Goal: Task Accomplishment & Management: Manage account settings

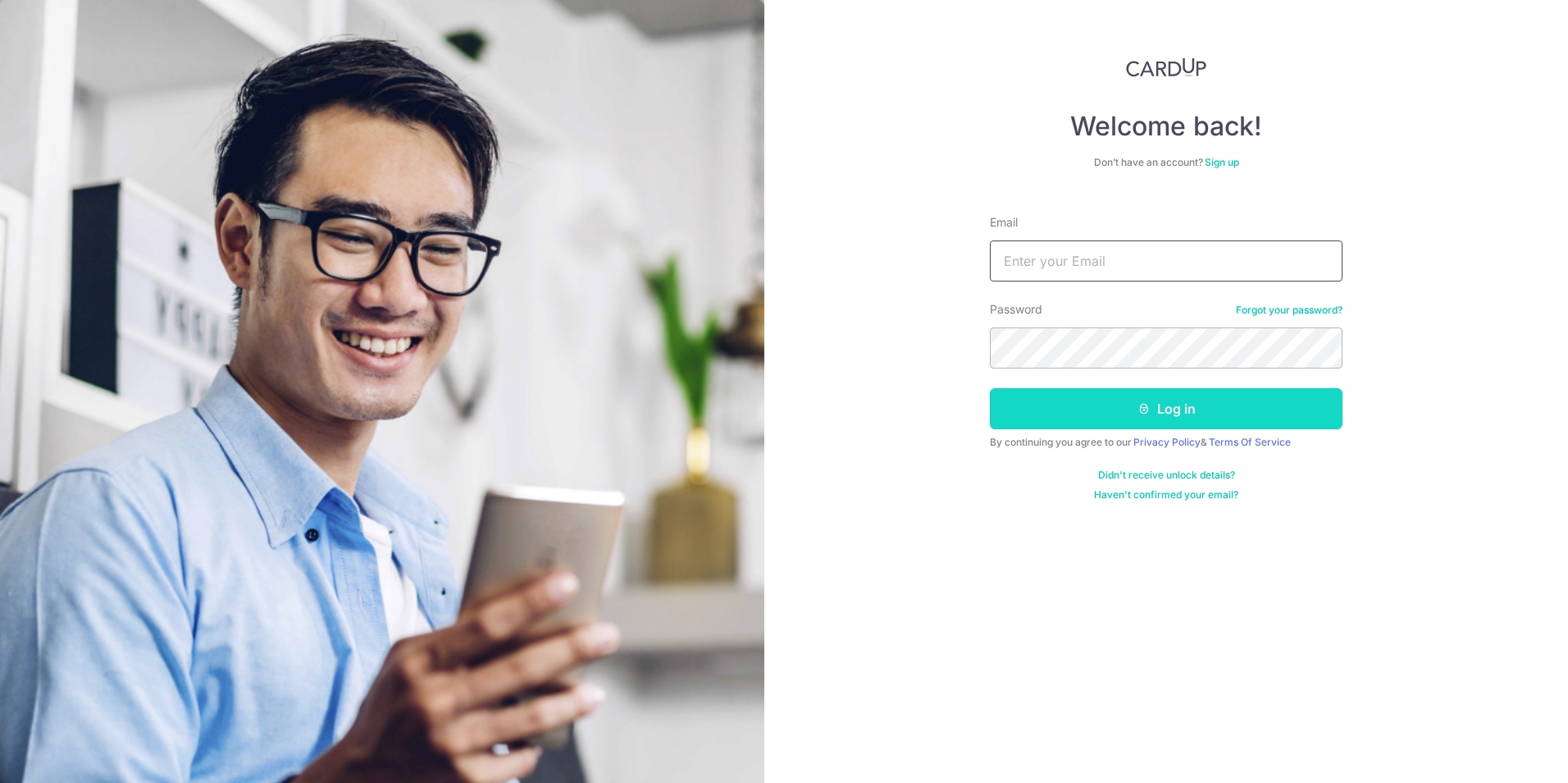
type input "[EMAIL_ADDRESS][DOMAIN_NAME]"
click at [1116, 428] on button "Log in" at bounding box center [1166, 408] width 353 height 41
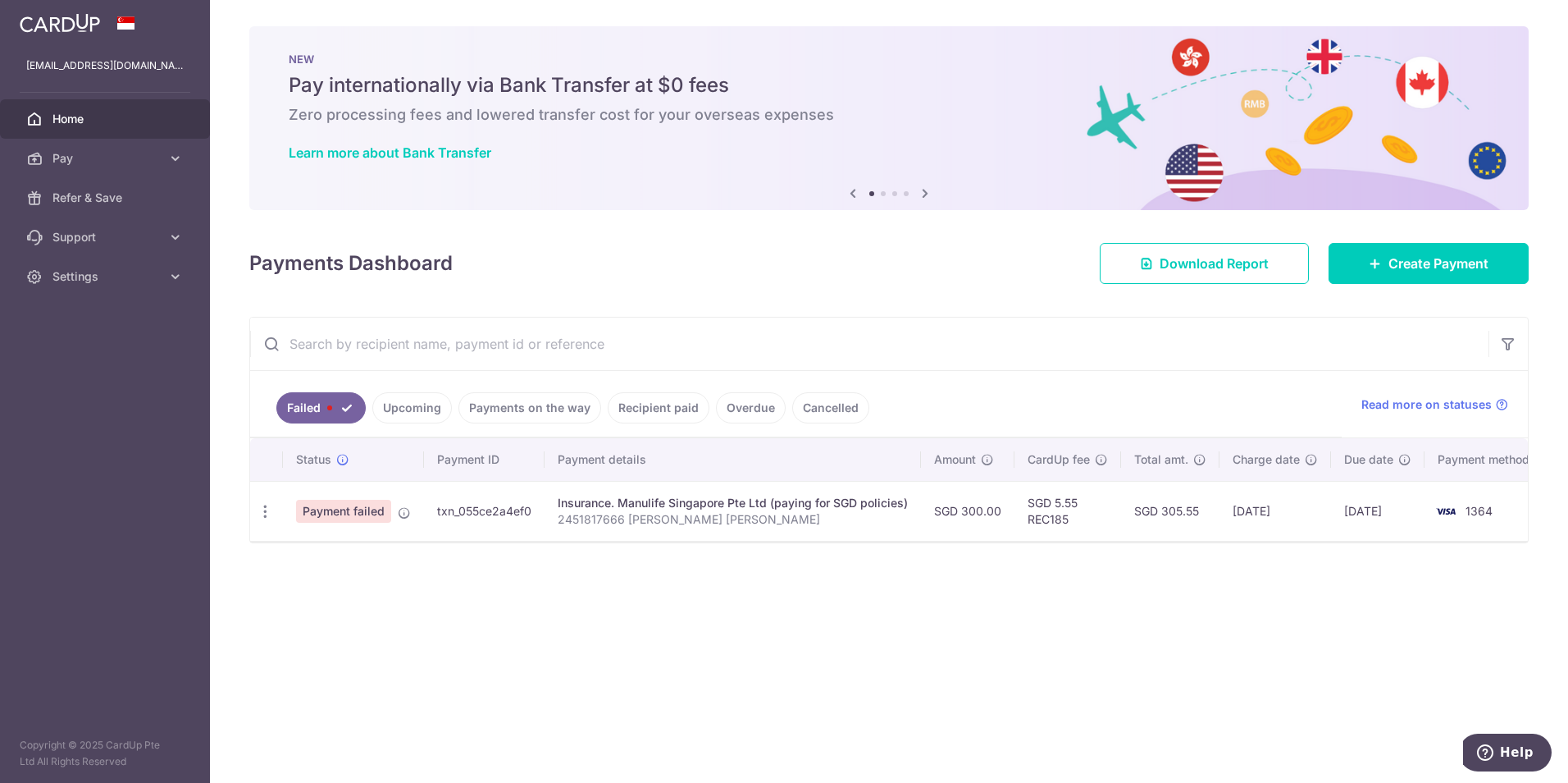
click at [391, 416] on link "Upcoming" at bounding box center [412, 407] width 80 height 31
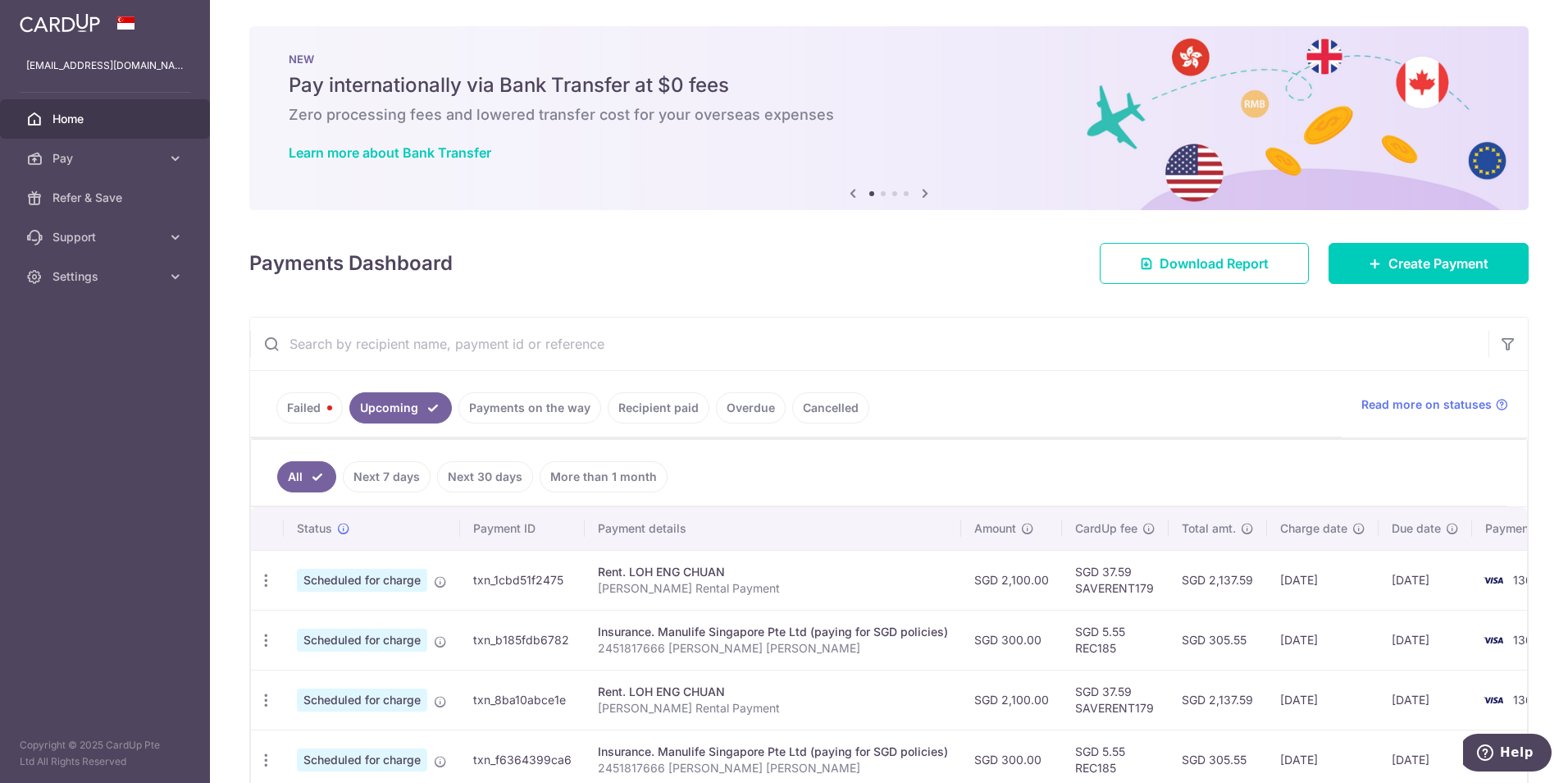
click at [307, 411] on link "Failed" at bounding box center [310, 407] width 66 height 31
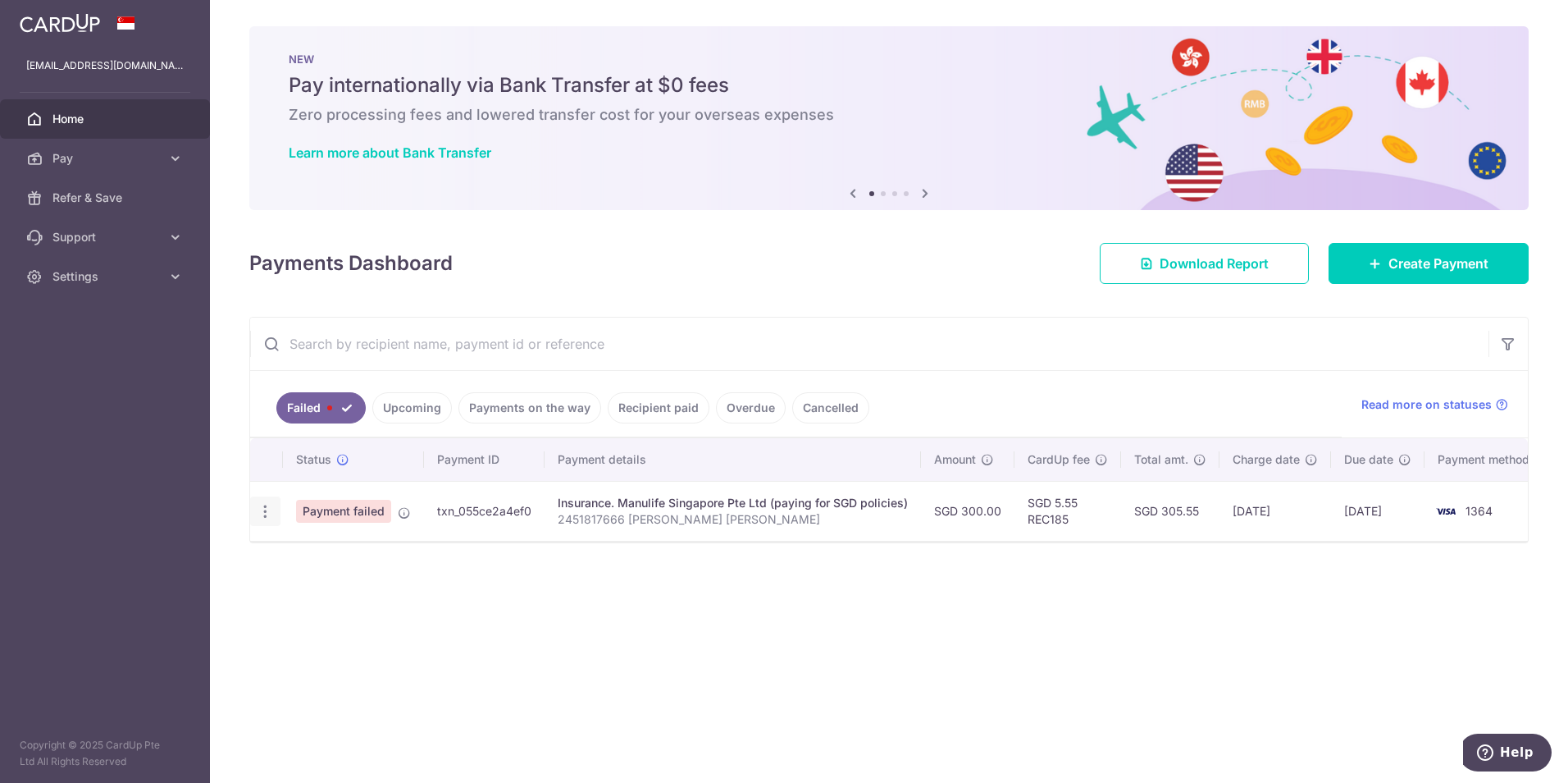
click at [263, 506] on icon "button" at bounding box center [265, 512] width 17 height 17
click at [323, 558] on span "Update payment" at bounding box center [353, 556] width 112 height 20
radio input "true"
type input "300.00"
type input "2451817666 Cruz Erinn Lloyd Tilos"
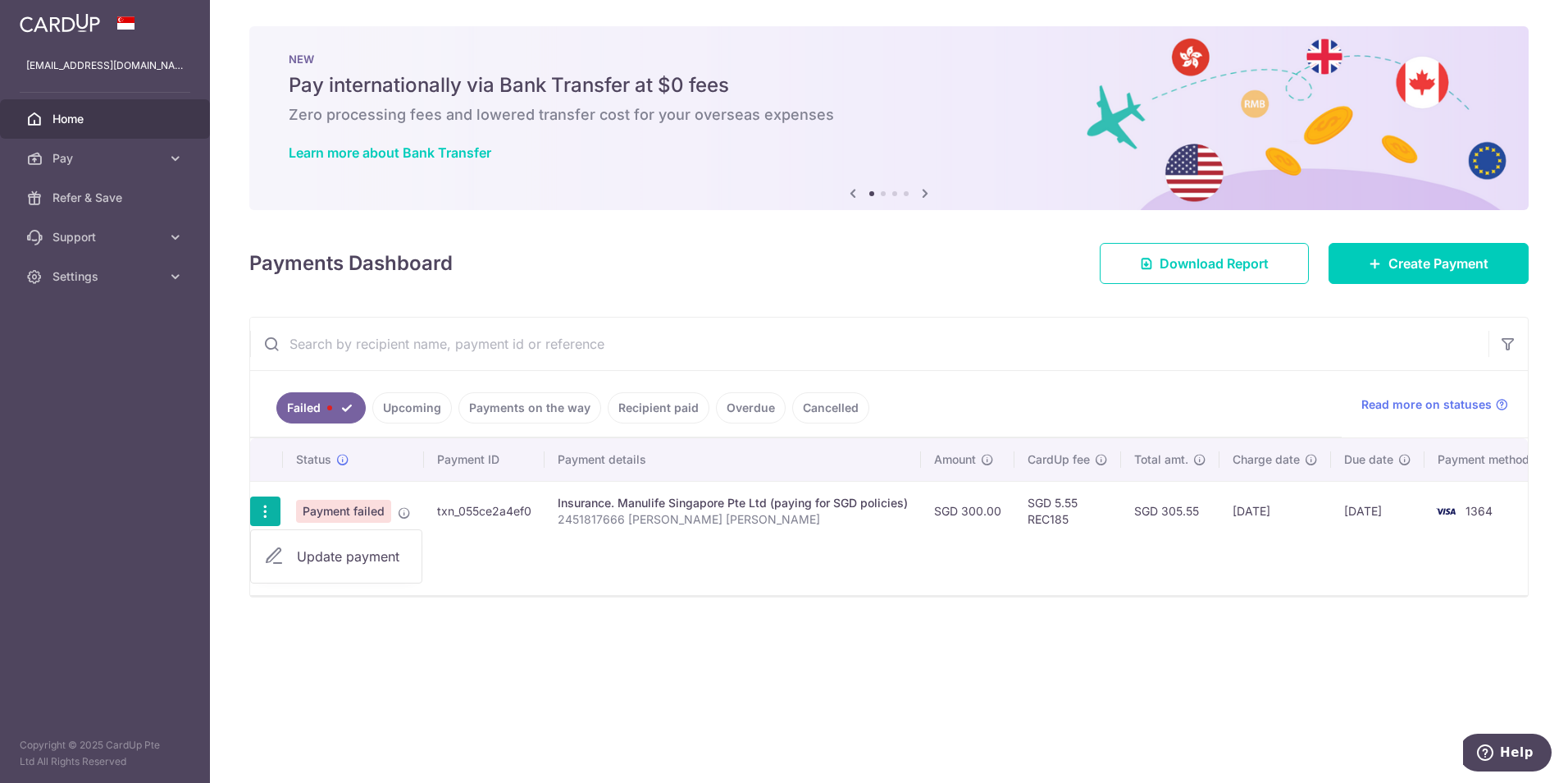
type input "REC185"
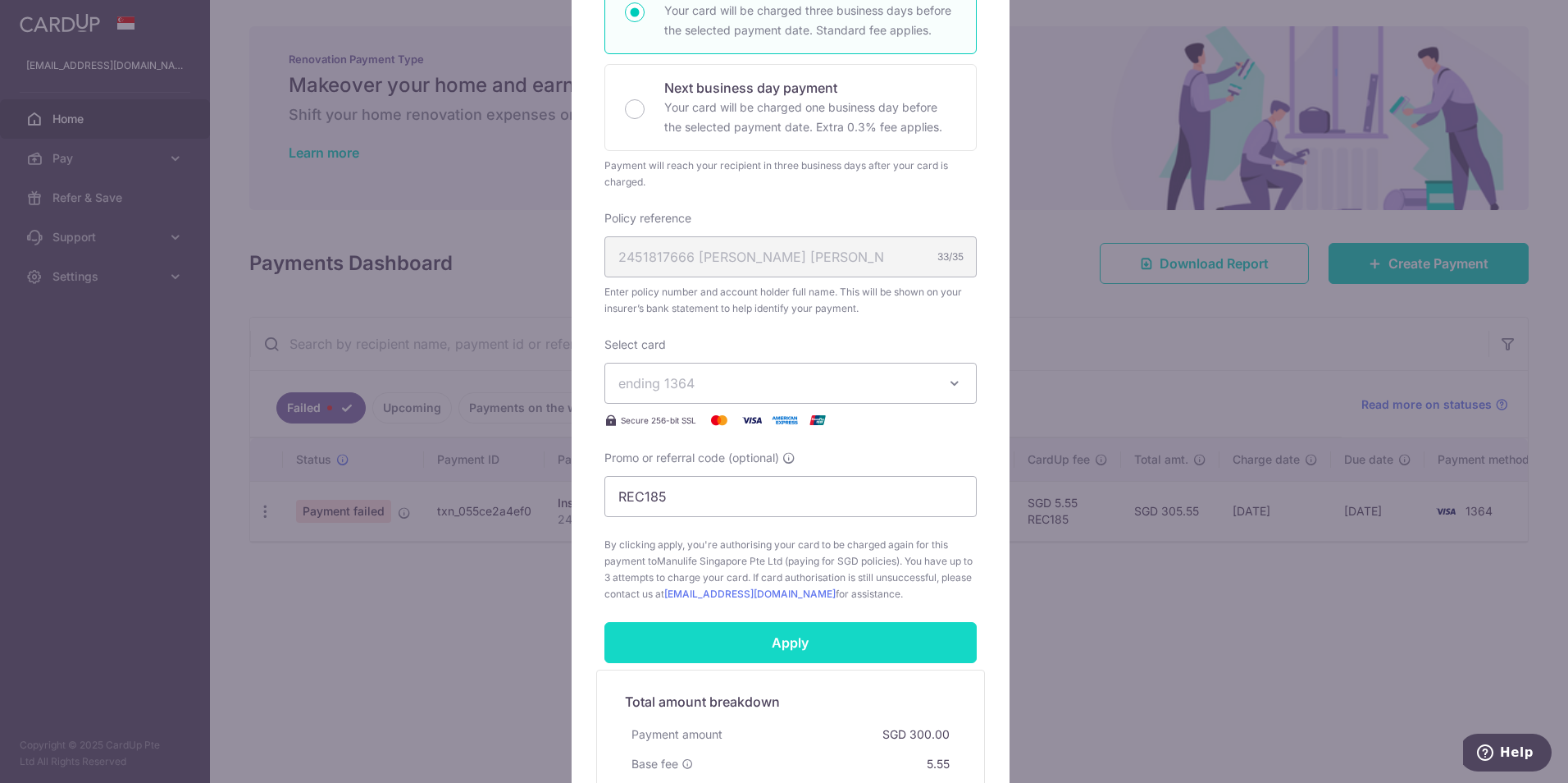
scroll to position [53, 0]
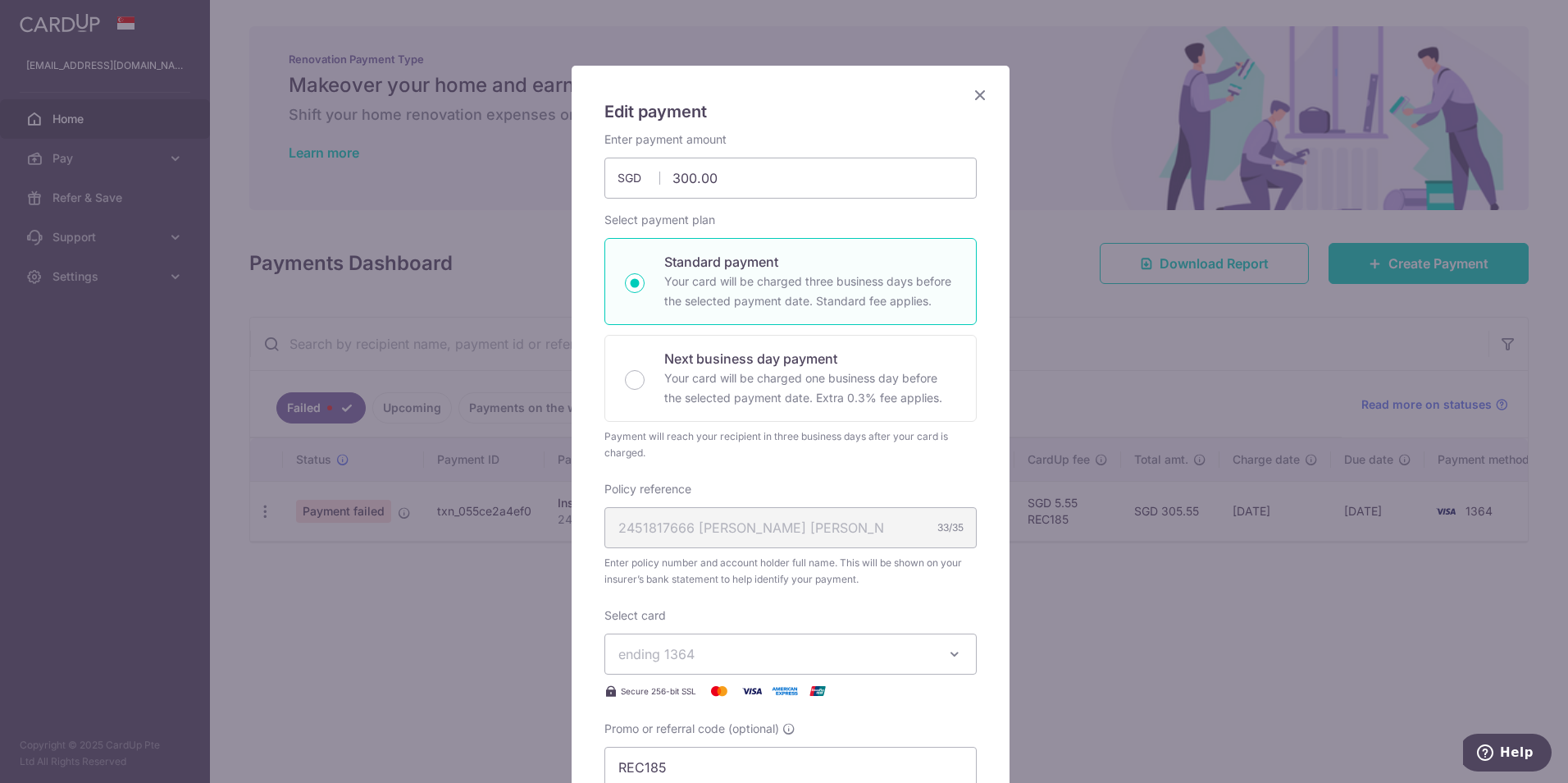
click at [868, 517] on div "2451817666 Cruz Erinn Lloyd Tilos 33/35" at bounding box center [790, 528] width 372 height 41
click at [912, 663] on button "ending 1364" at bounding box center [790, 654] width 372 height 41
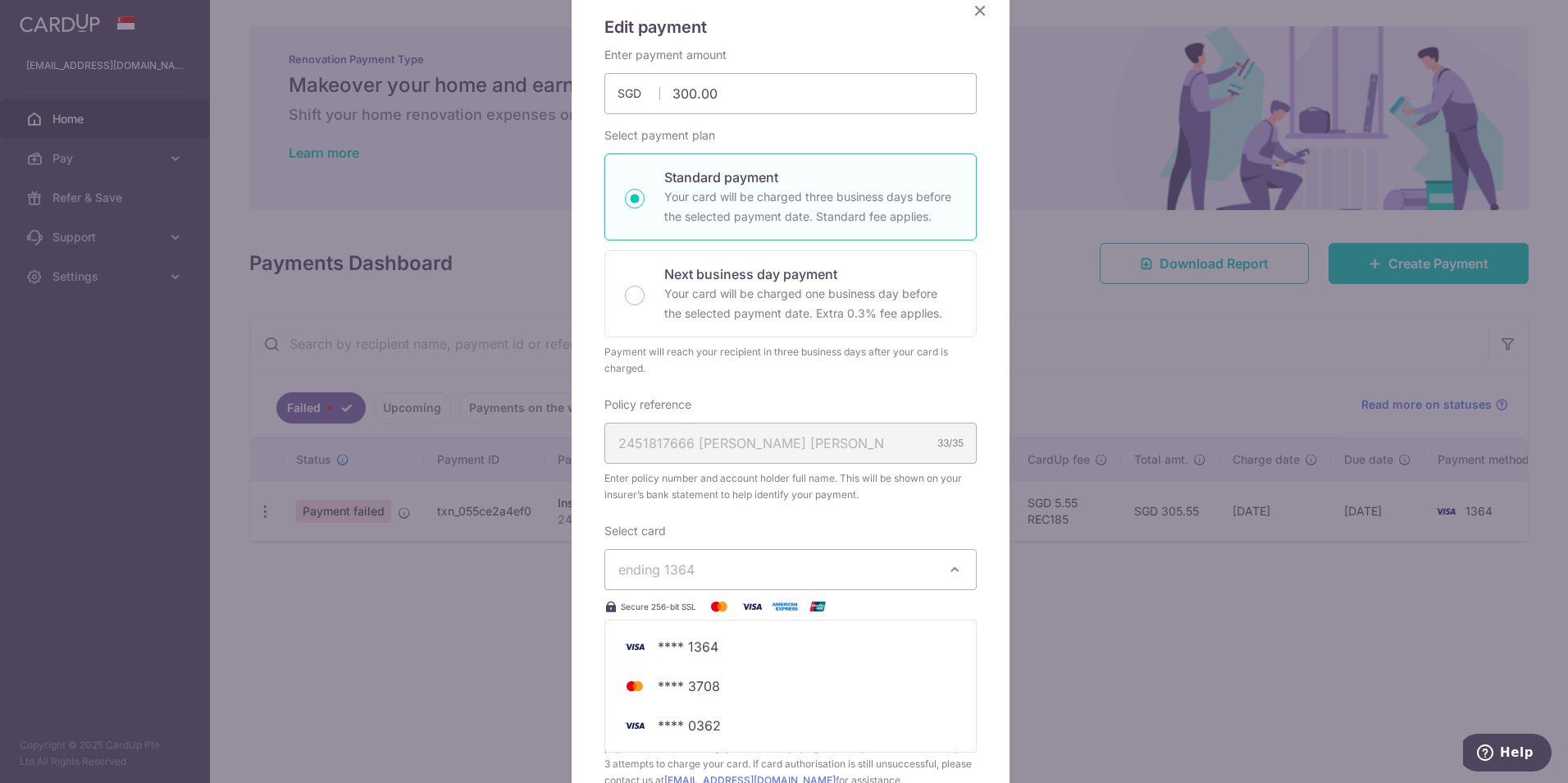
scroll to position [217, 0]
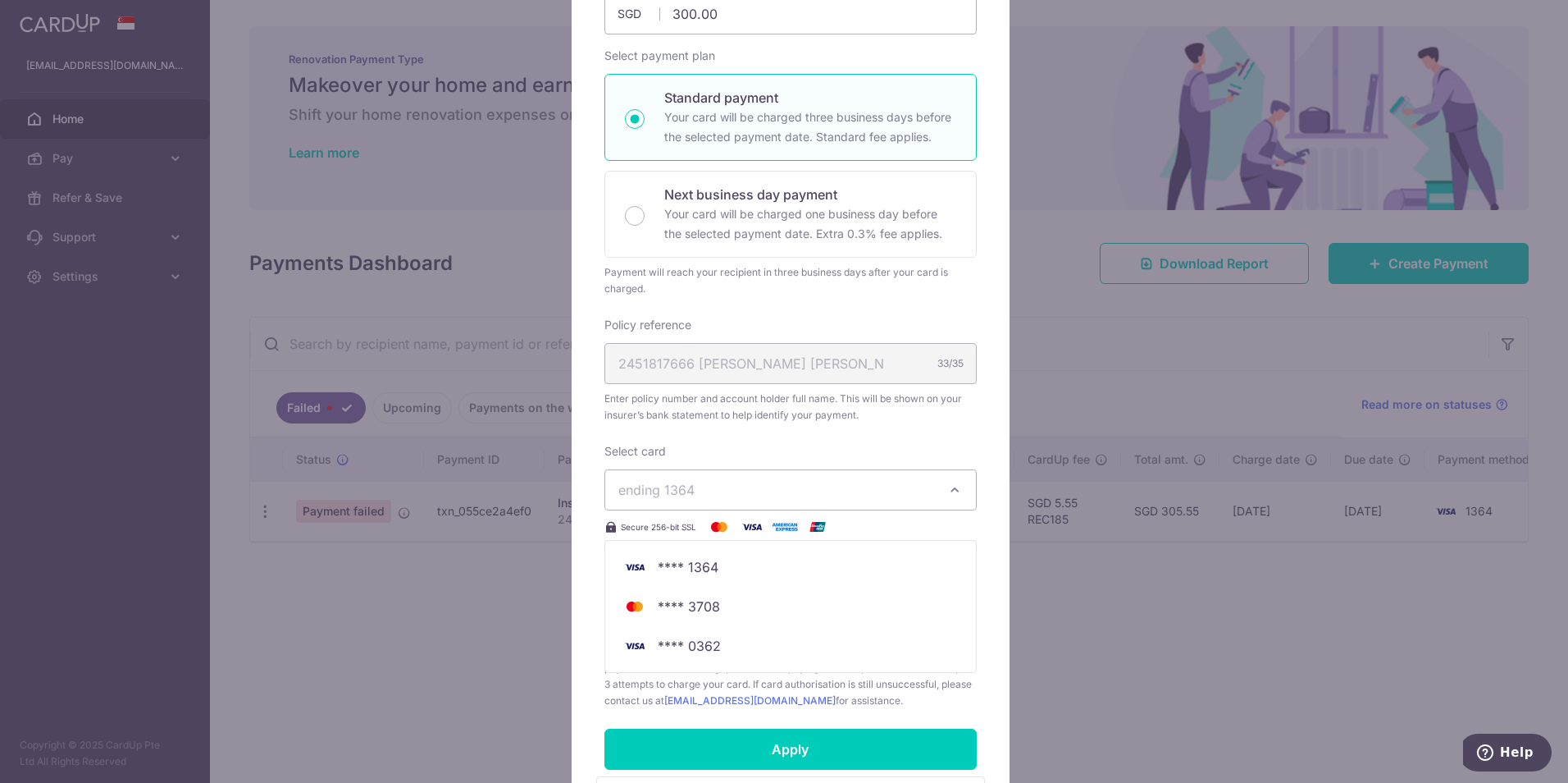
click at [967, 424] on div "Enter payment amount 300.00 300.00 SGD To change the payment amount, please can…" at bounding box center [790, 338] width 372 height 741
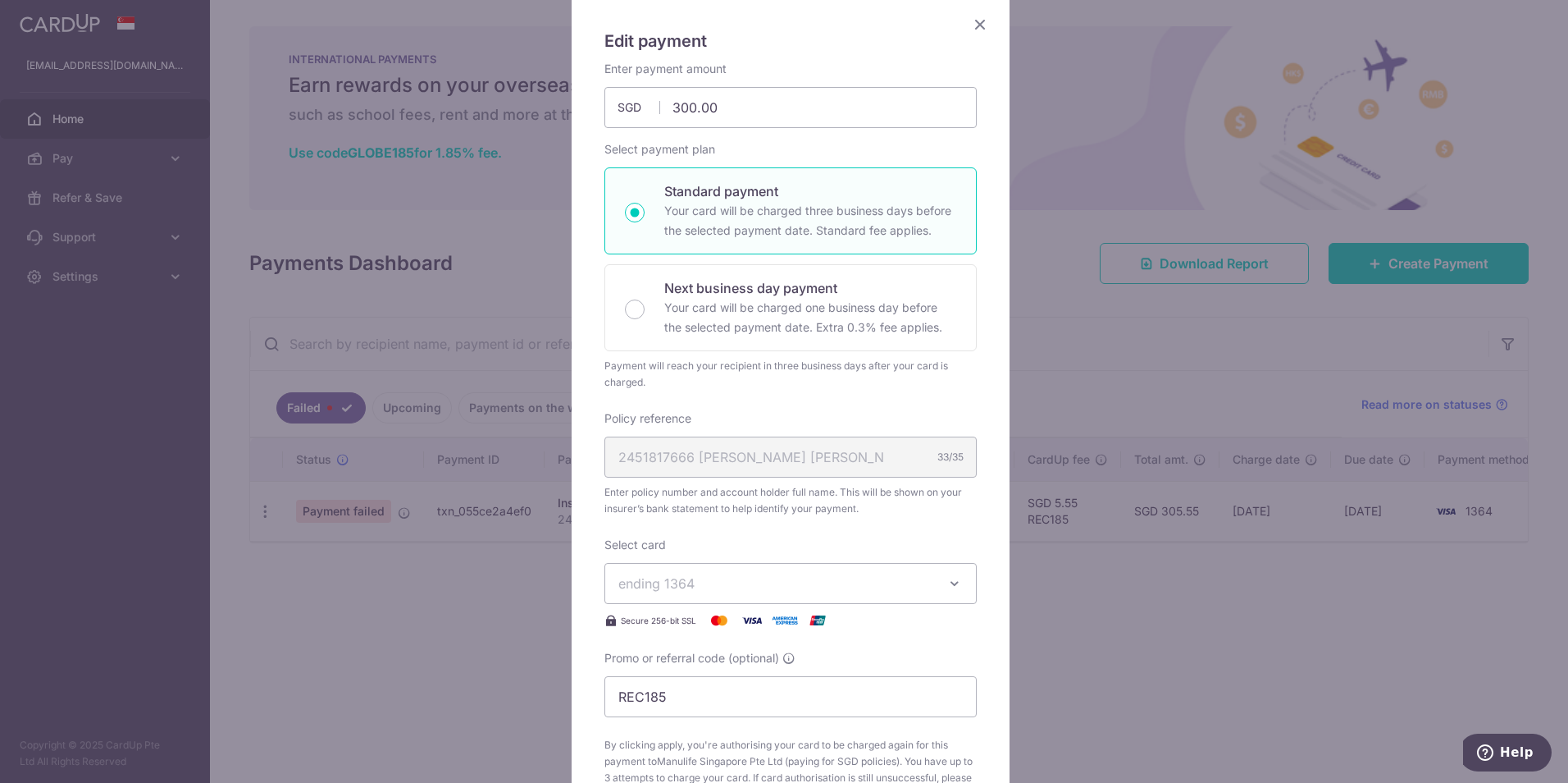
scroll to position [0, 0]
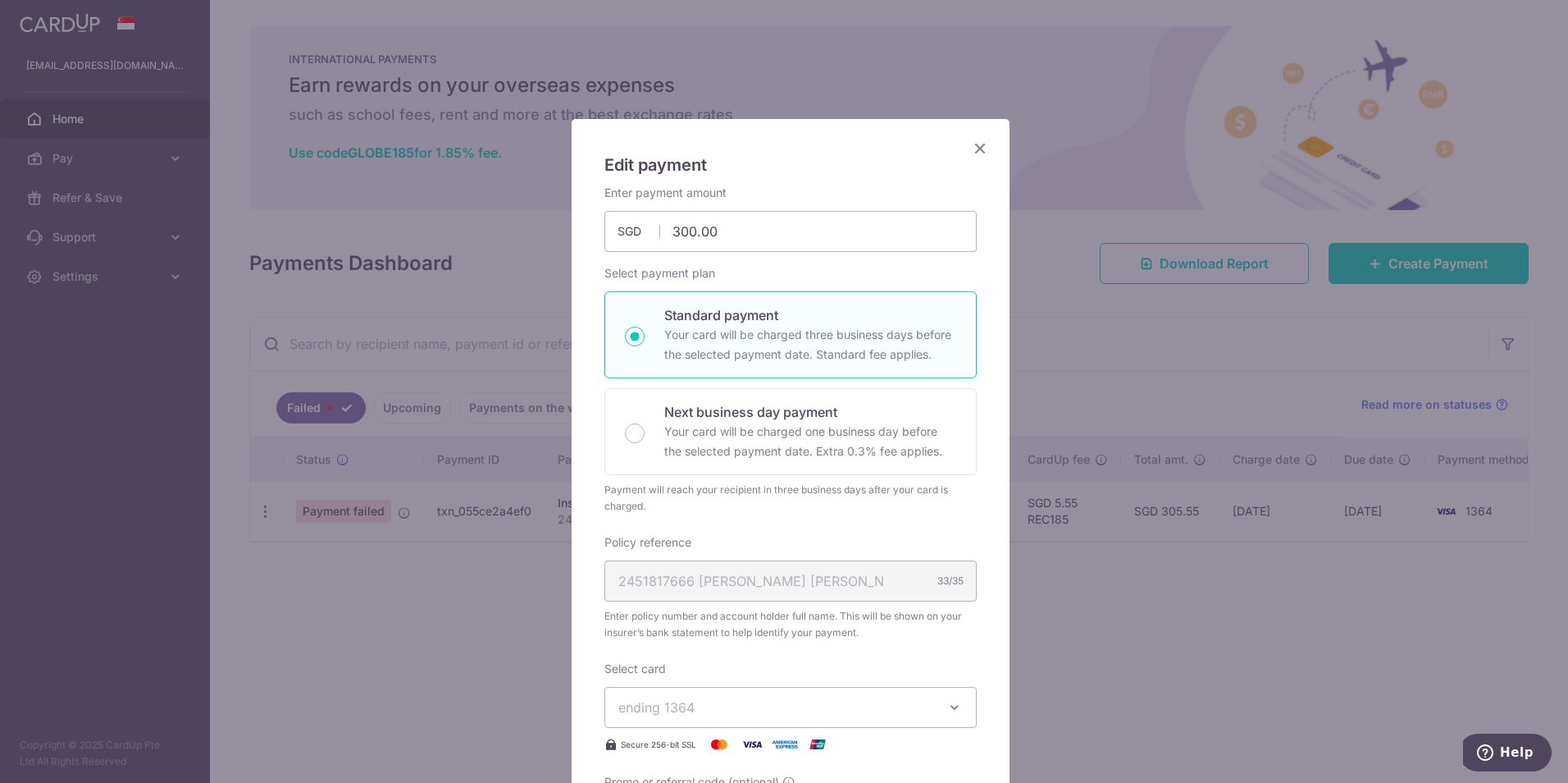
click at [974, 145] on icon "Close" at bounding box center [979, 148] width 20 height 20
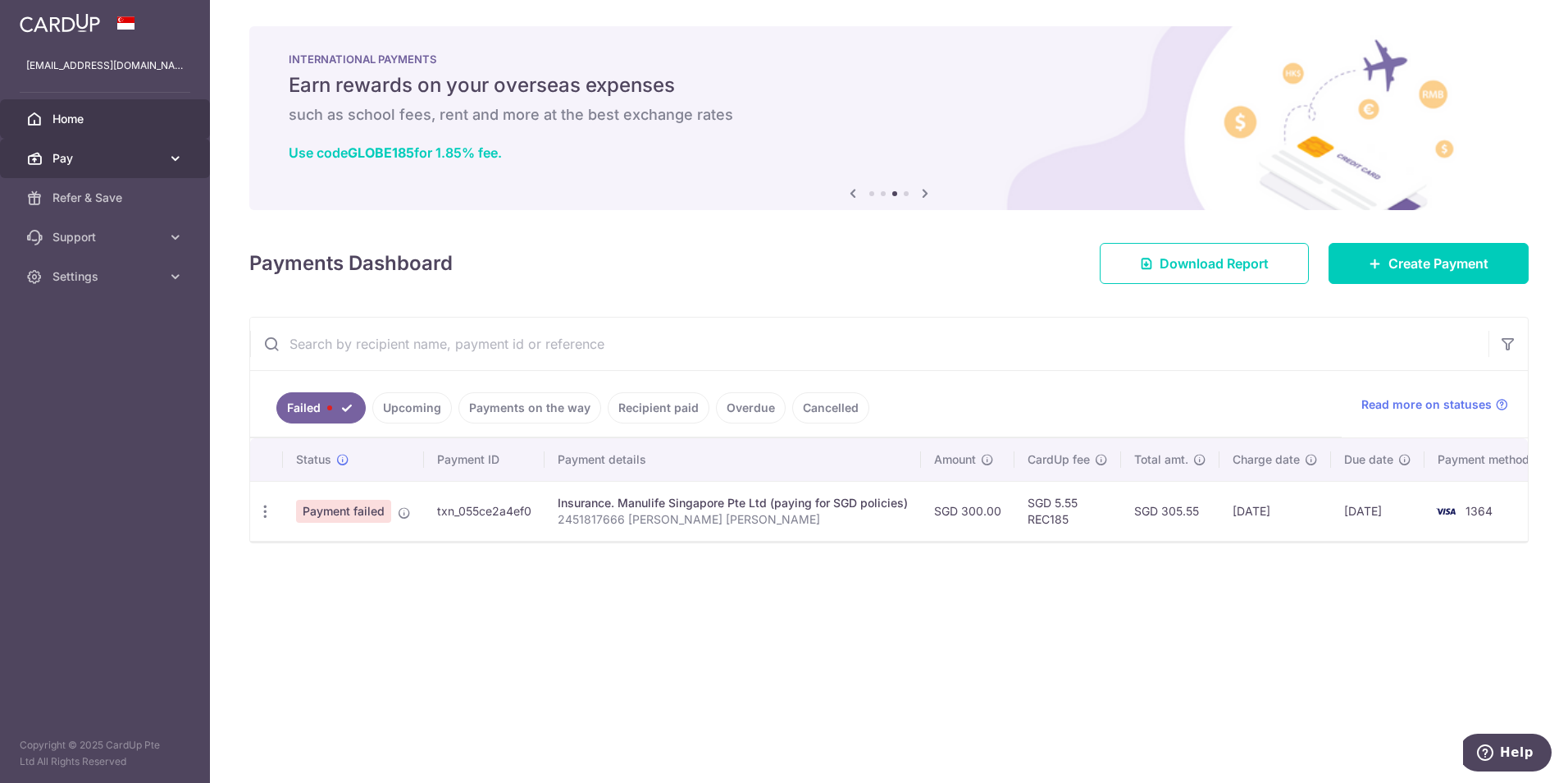
click at [181, 157] on icon at bounding box center [175, 158] width 16 height 16
click at [181, 157] on icon at bounding box center [175, 158] width 16 height 16
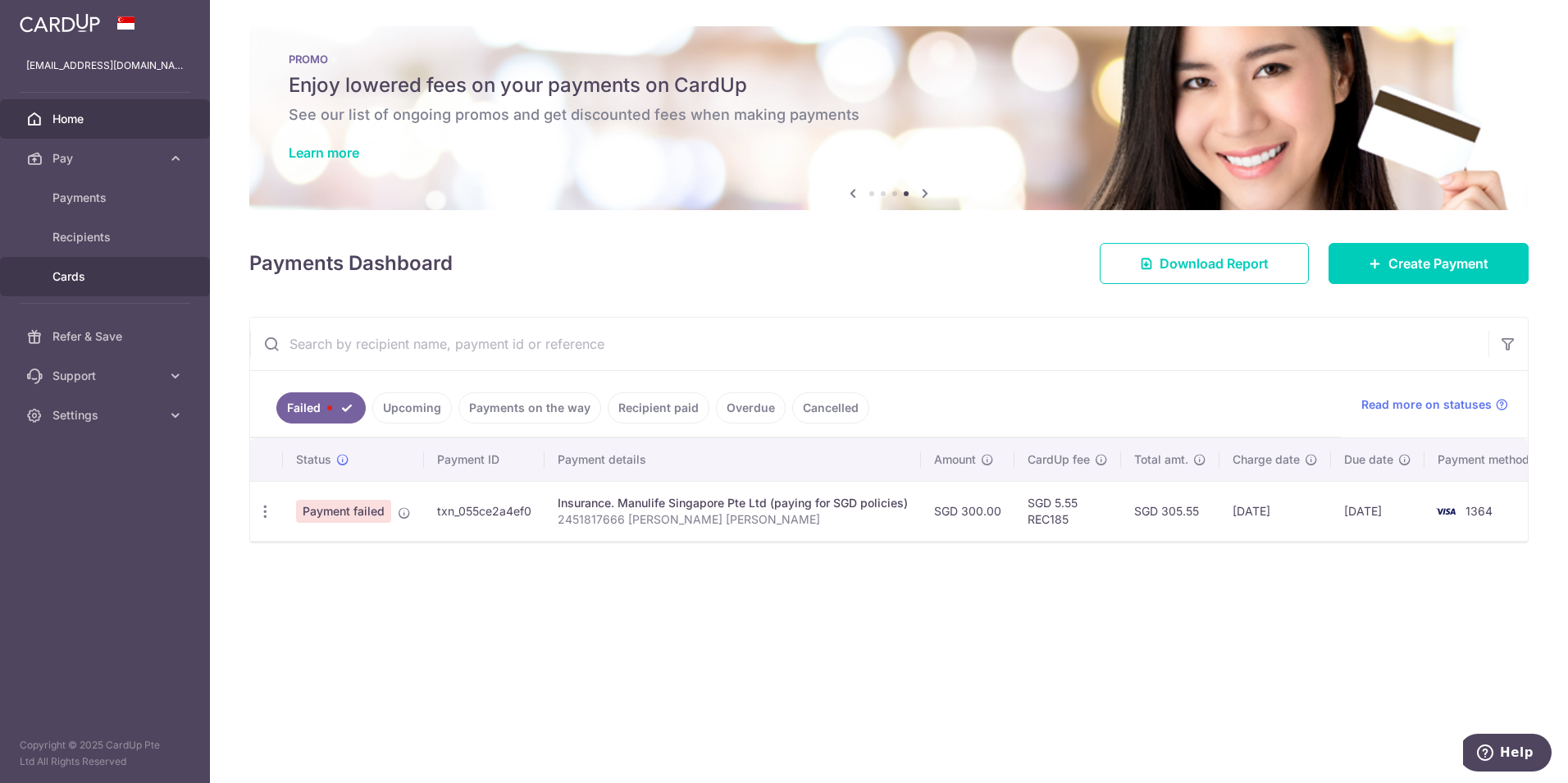
click at [121, 266] on link "Cards" at bounding box center [105, 277] width 210 height 39
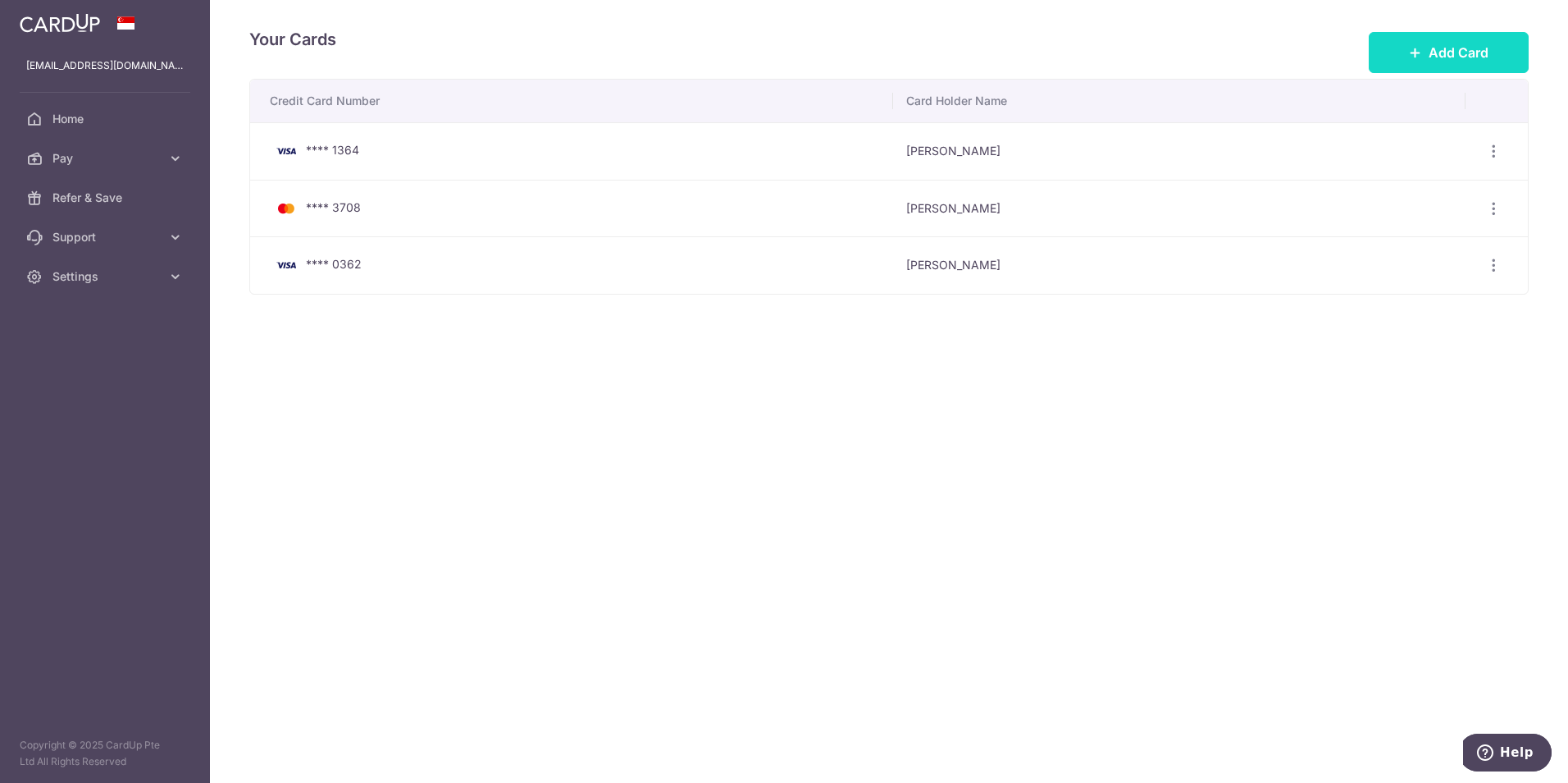
click at [1430, 59] on span "Add Card" at bounding box center [1459, 52] width 60 height 20
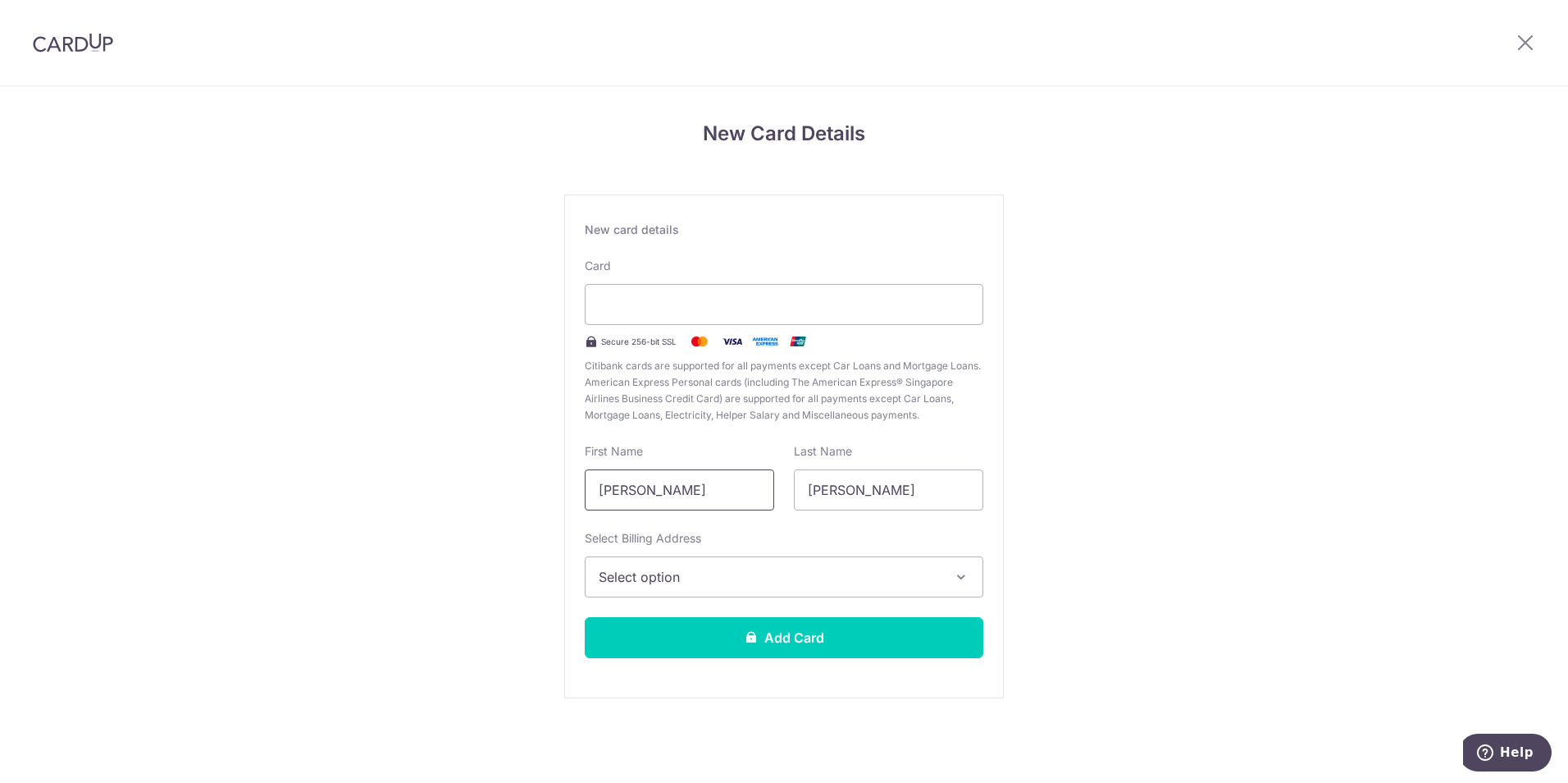
click at [705, 492] on input "[PERSON_NAME]" at bounding box center [678, 489] width 189 height 41
type input "Erinn"
click at [797, 591] on button "Select option" at bounding box center [784, 577] width 399 height 41
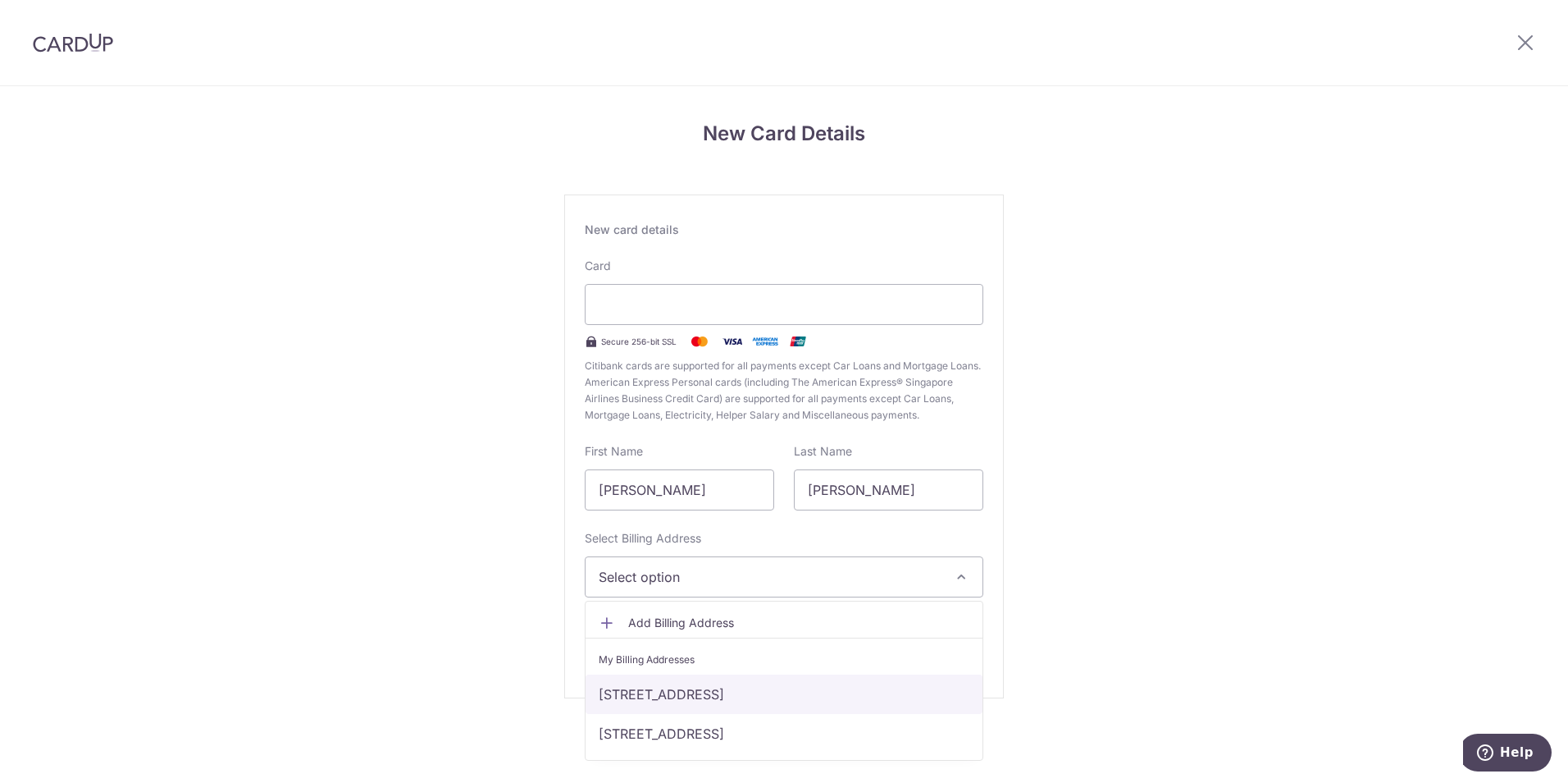
click at [801, 697] on link "5 Sengkang East Avenue, 06-18 RIVERSOUND RESIDENCES, Singapore, Singapore-544740" at bounding box center [784, 694] width 397 height 39
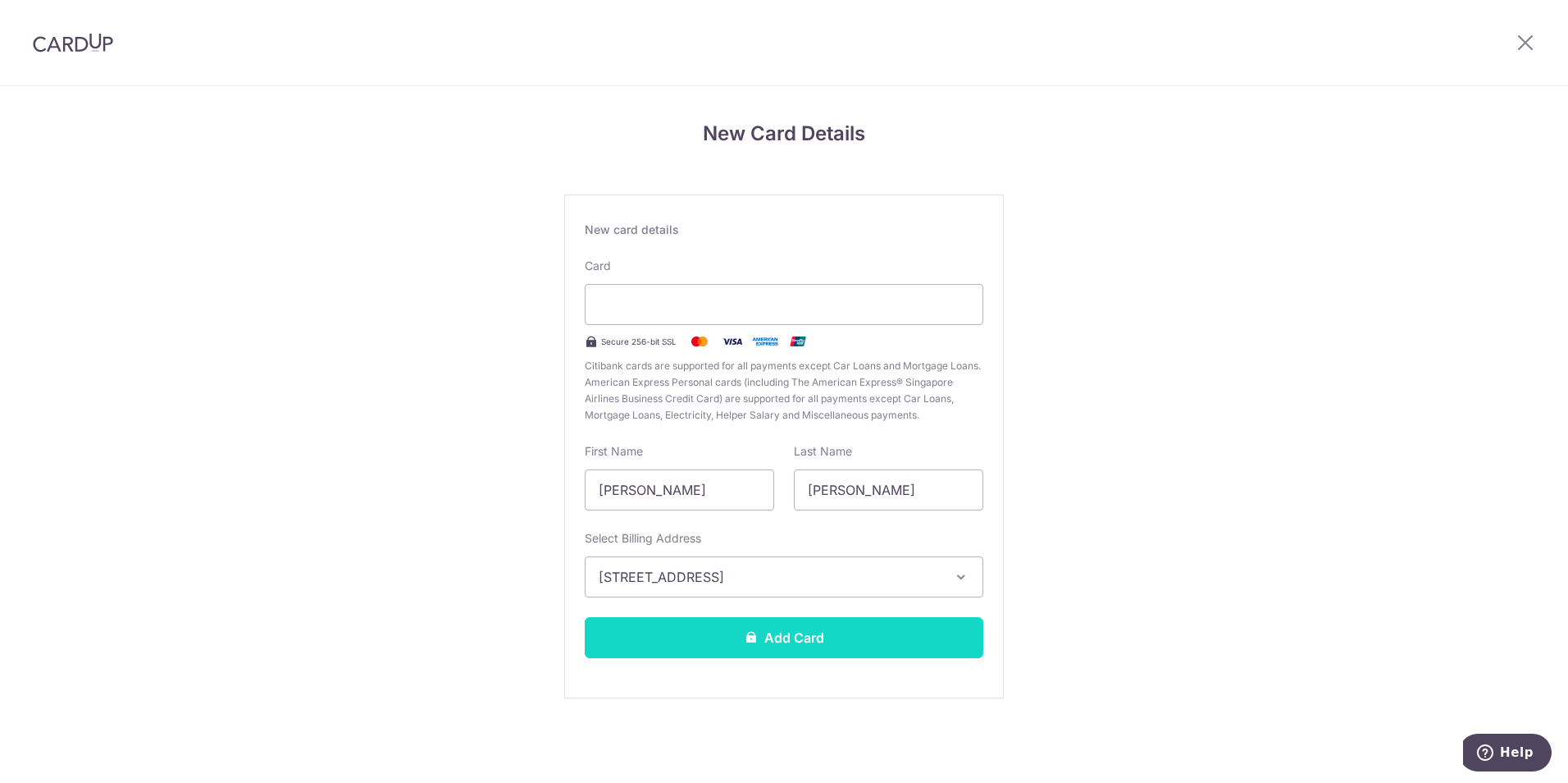
click at [799, 642] on button "Add Card" at bounding box center [784, 637] width 399 height 41
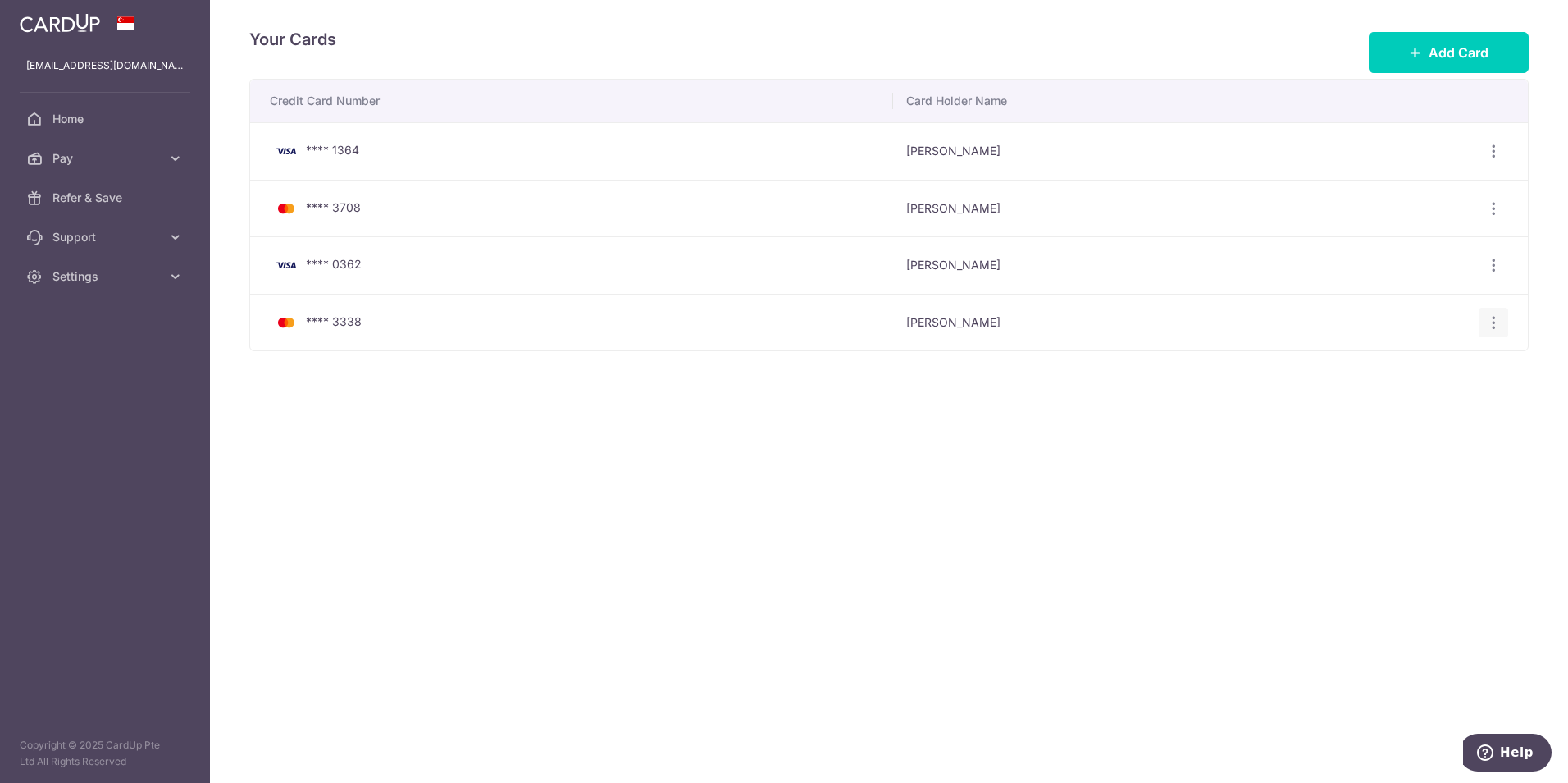
click at [1494, 323] on icon "button" at bounding box center [1493, 322] width 17 height 17
click at [89, 123] on span "Home" at bounding box center [107, 119] width 109 height 16
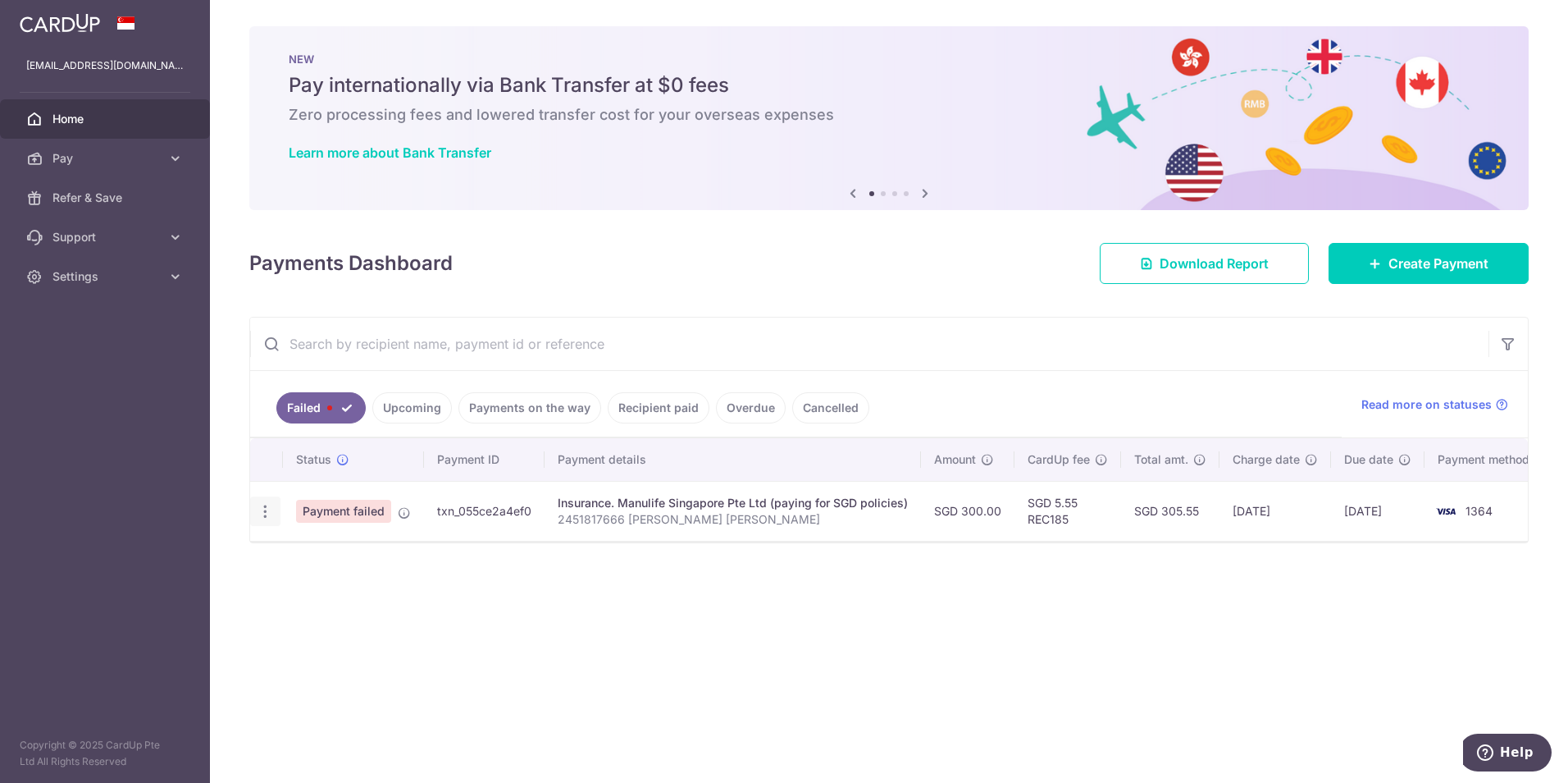
click at [267, 512] on icon "button" at bounding box center [265, 512] width 17 height 17
click at [320, 558] on span "Update payment" at bounding box center [353, 556] width 112 height 20
radio input "true"
type input "300.00"
type input "2451817666 [PERSON_NAME] [PERSON_NAME]"
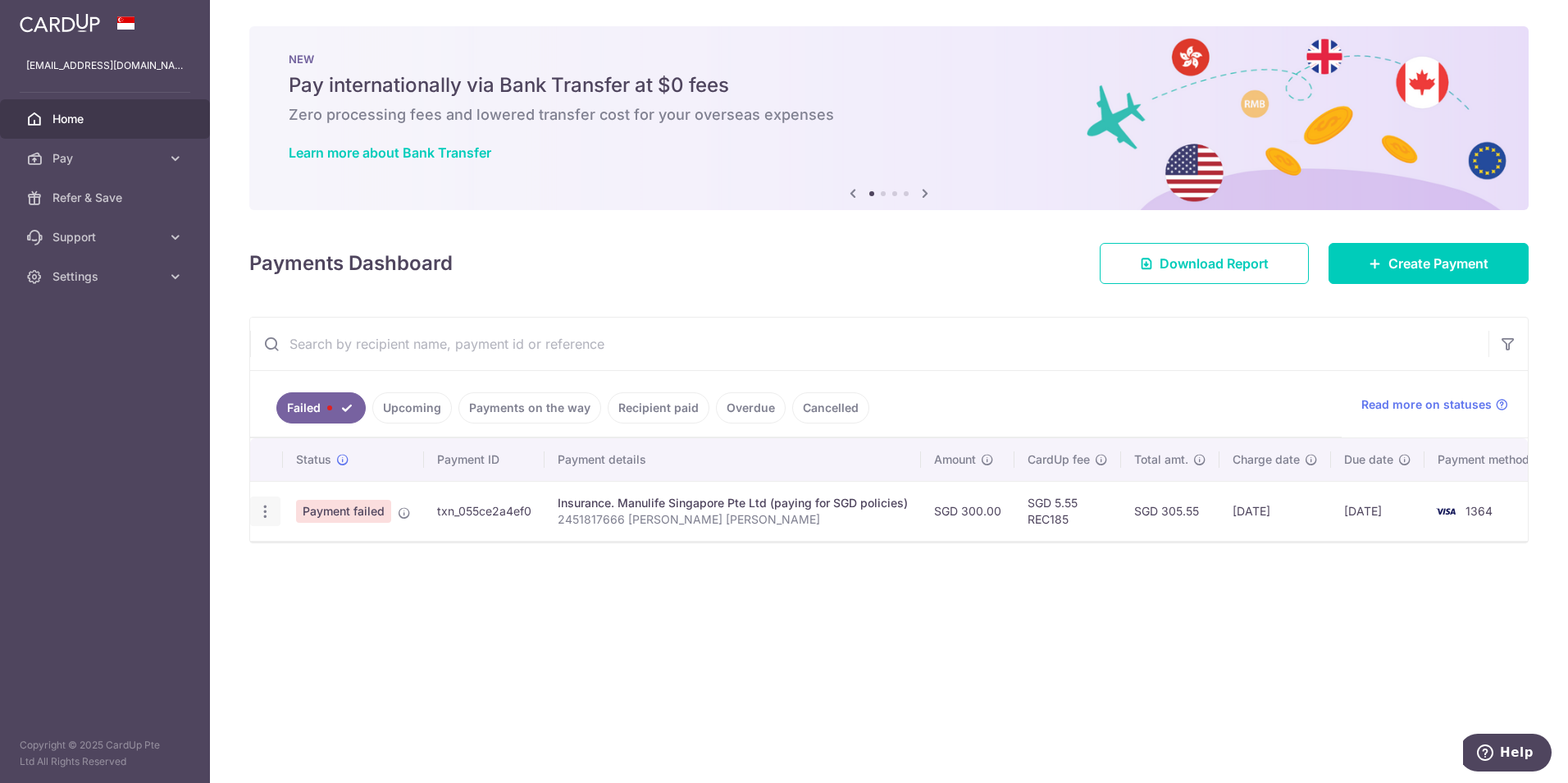
type input "REC185"
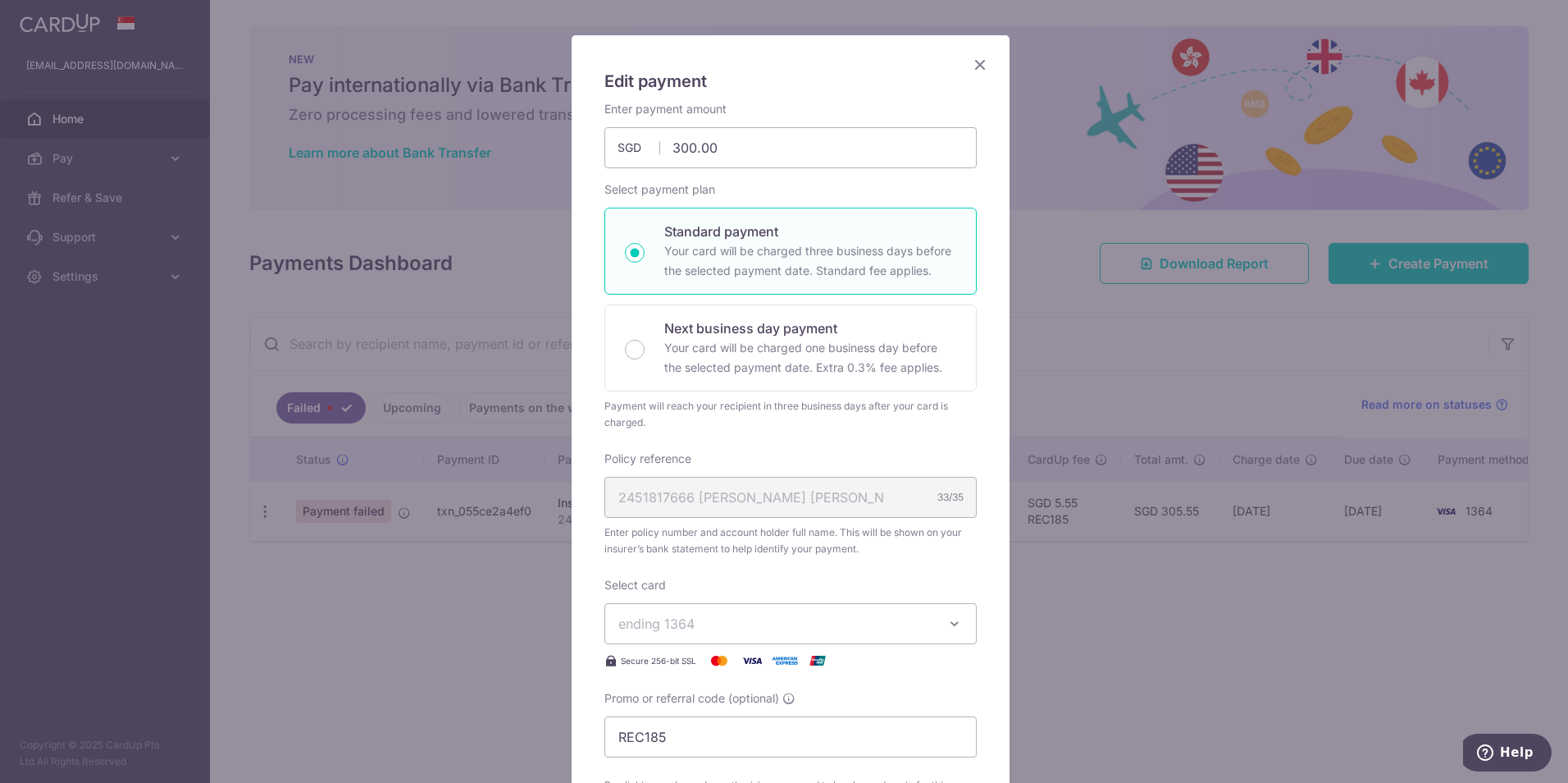
scroll to position [411, 0]
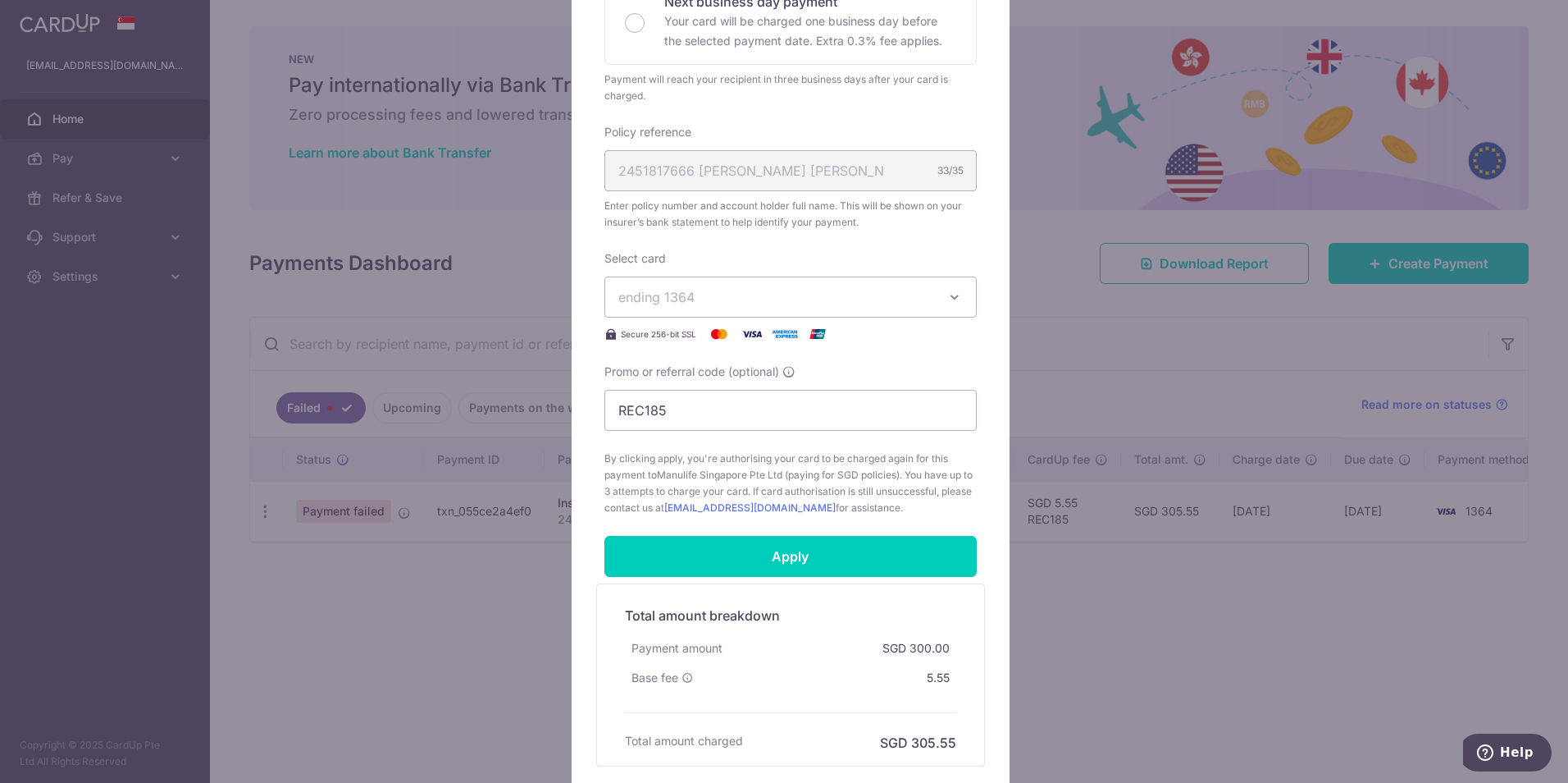
click at [904, 305] on span "ending 1364" at bounding box center [775, 296] width 315 height 20
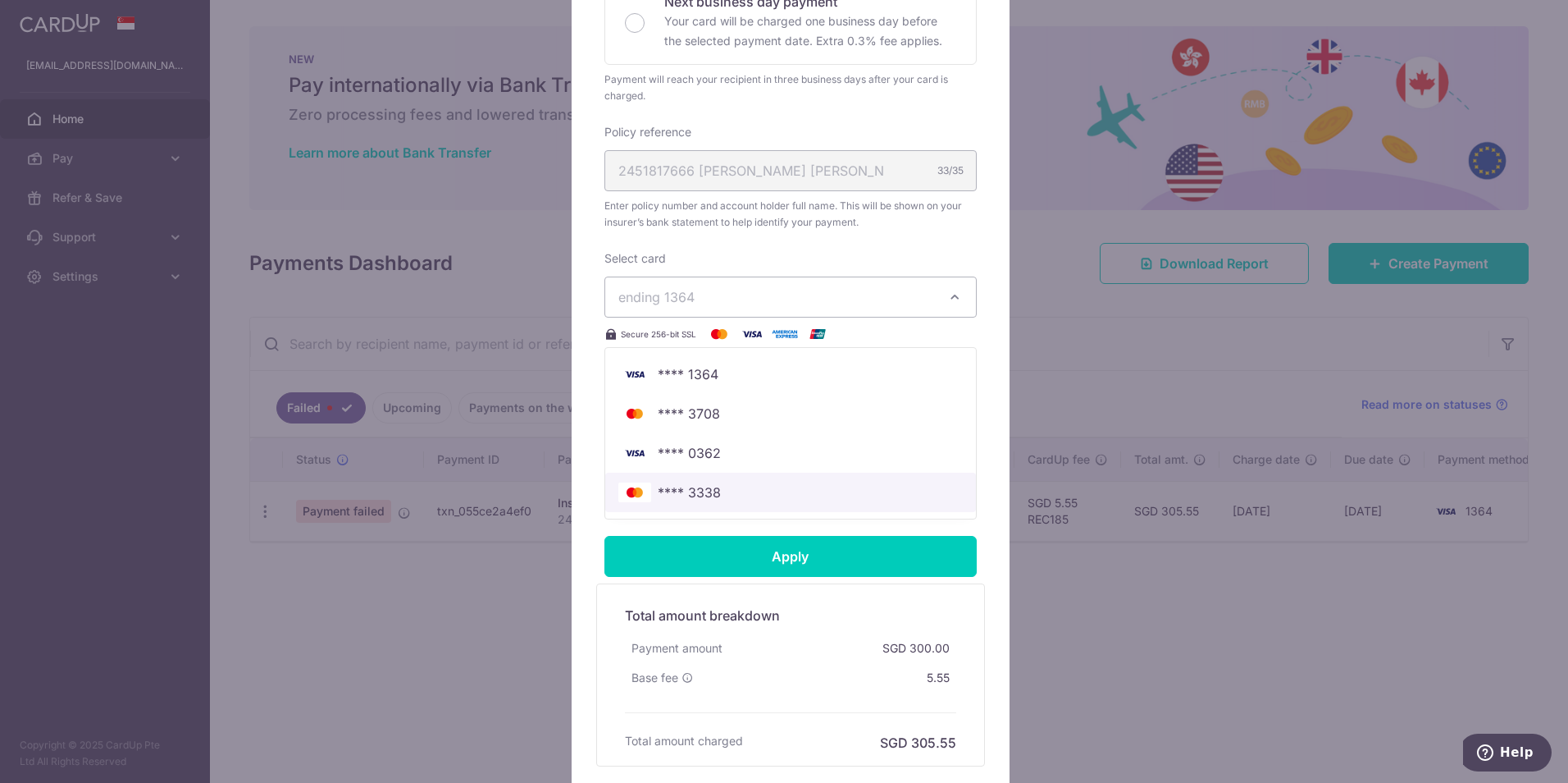
click at [716, 492] on span "**** 3338" at bounding box center [790, 492] width 344 height 20
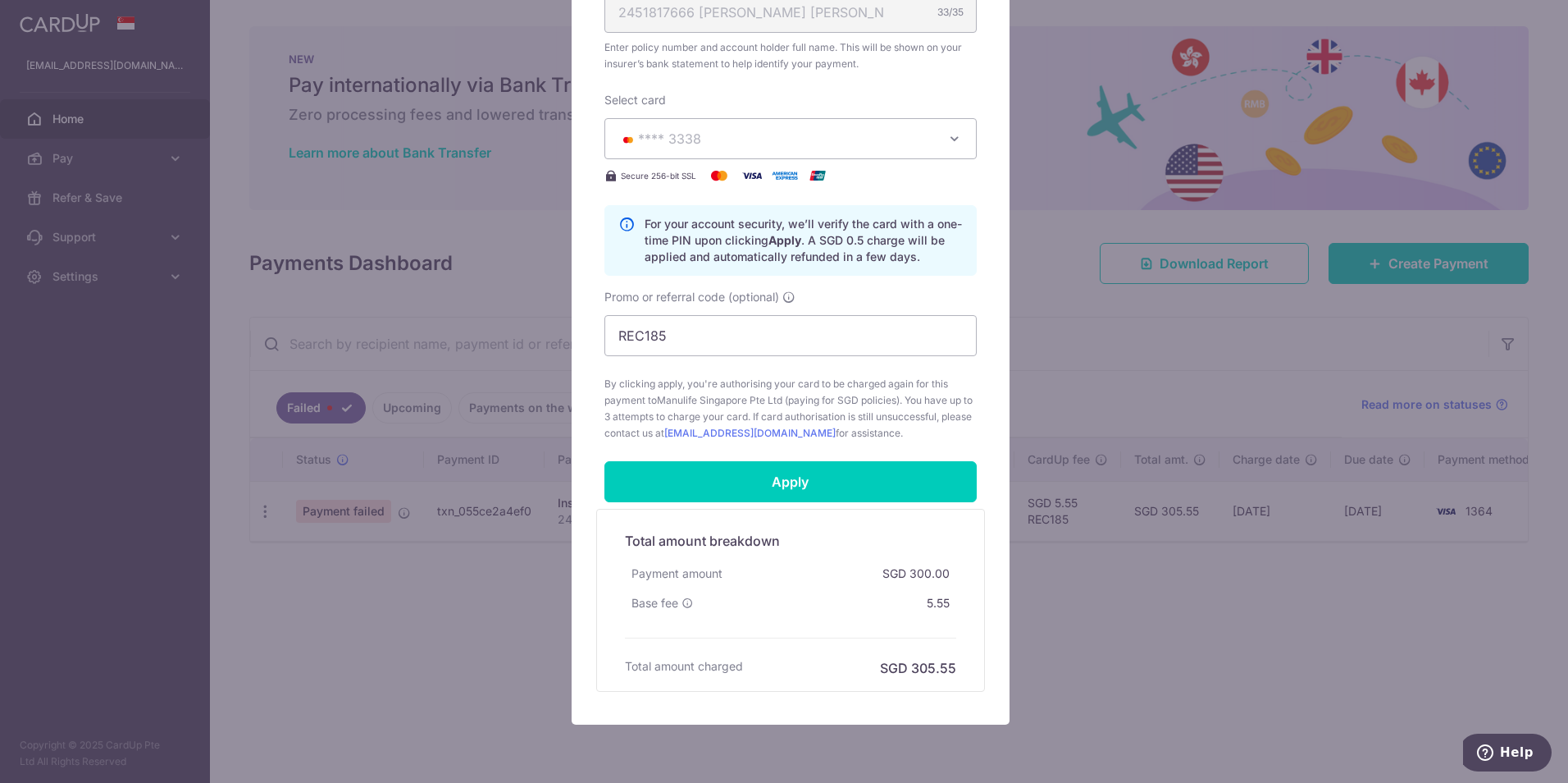
scroll to position [629, 0]
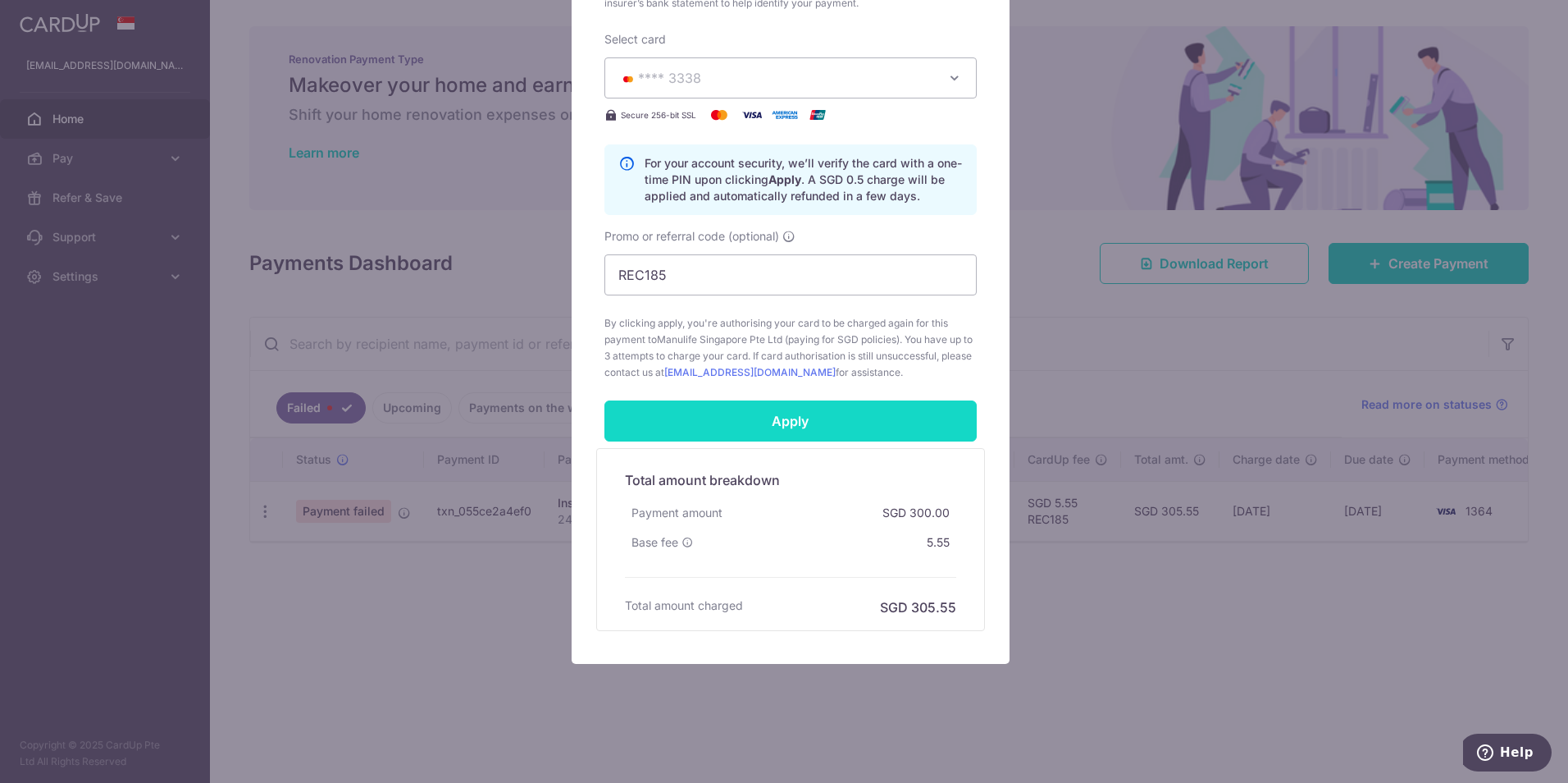
click at [895, 431] on input "Apply" at bounding box center [790, 421] width 372 height 41
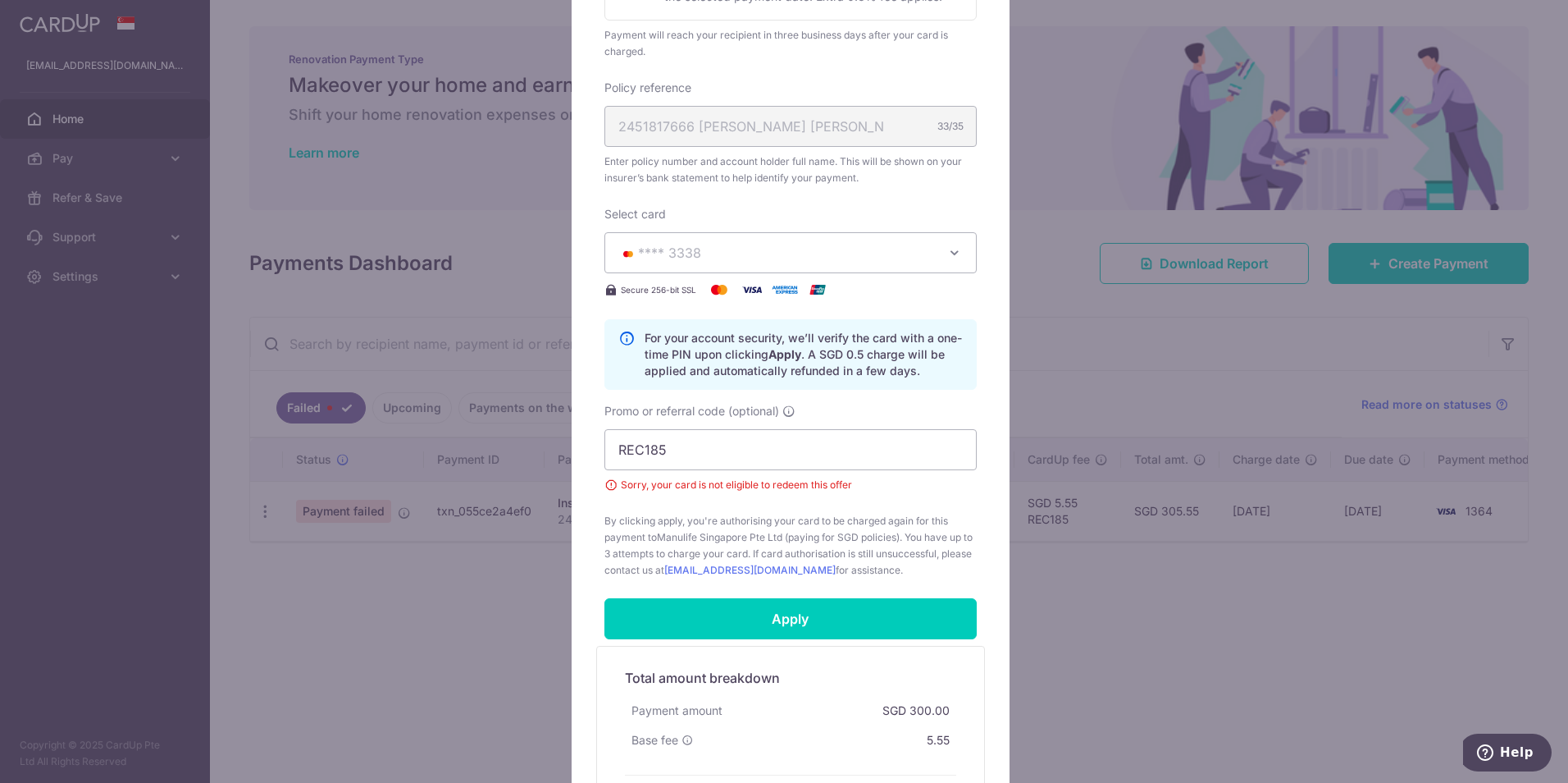
scroll to position [383, 0]
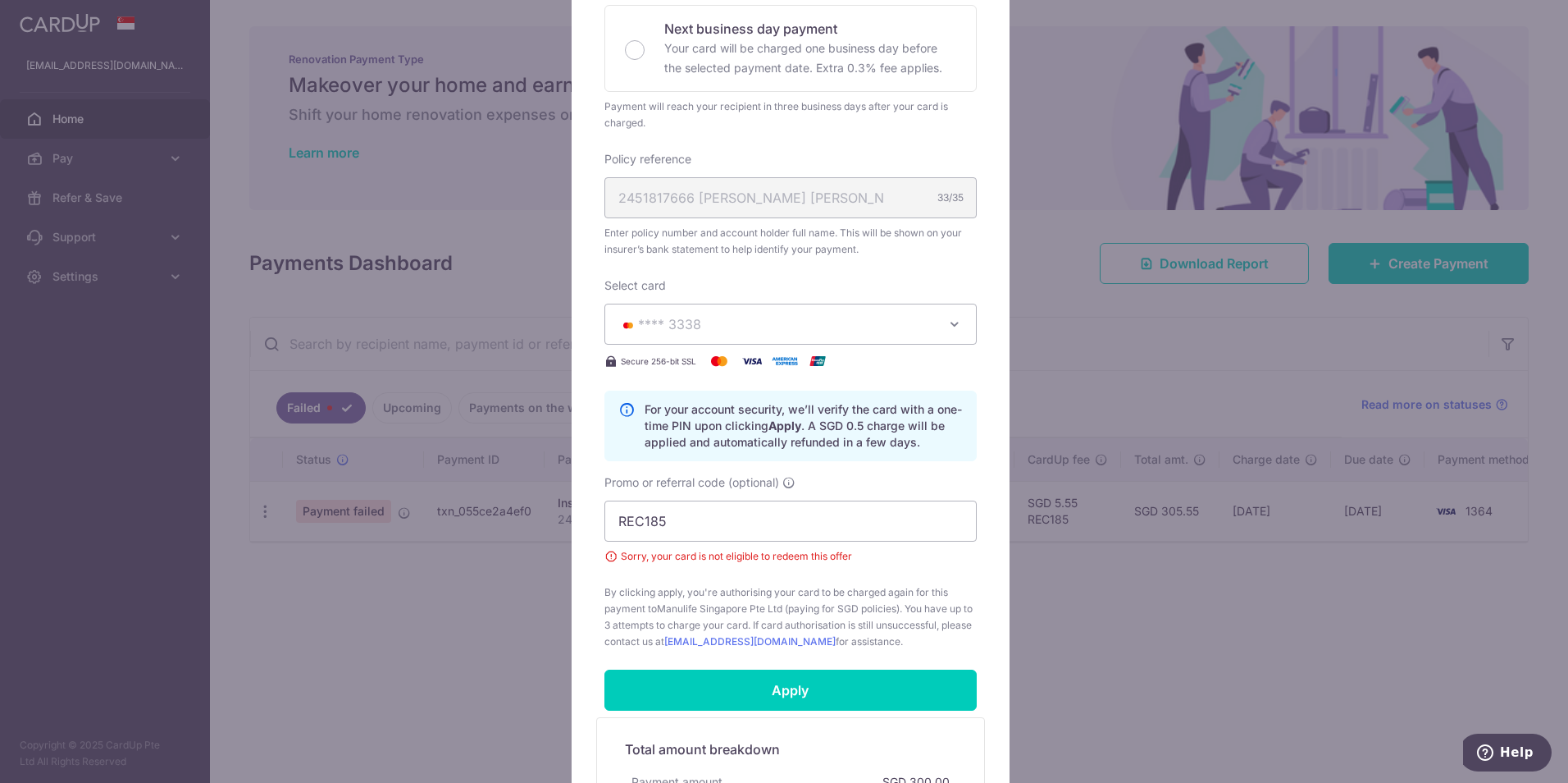
click at [946, 322] on icon "button" at bounding box center [954, 323] width 16 height 16
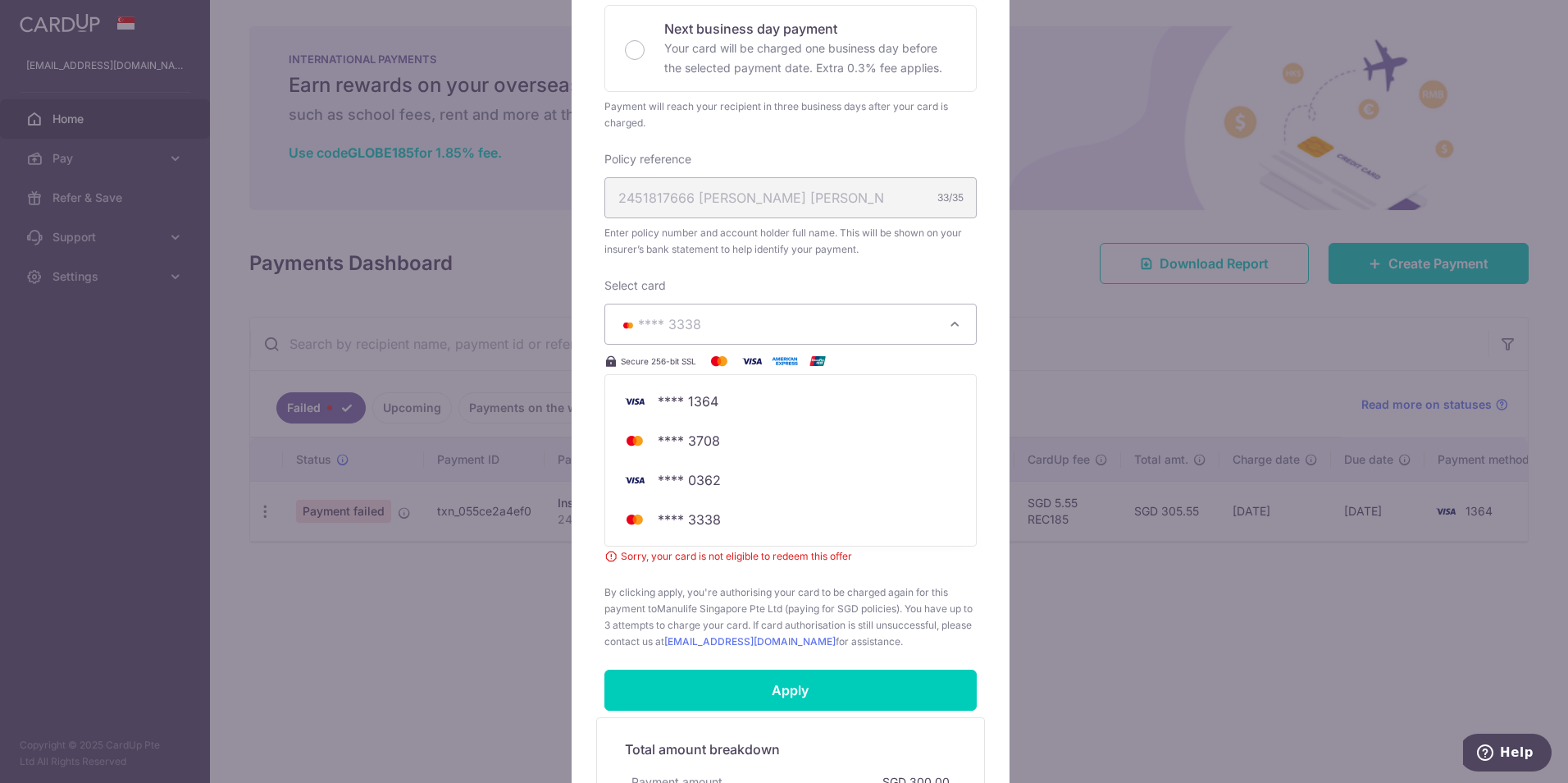
click at [948, 265] on div "Enter payment amount 300.00 300.00 SGD To change the payment amount, please can…" at bounding box center [790, 226] width 372 height 848
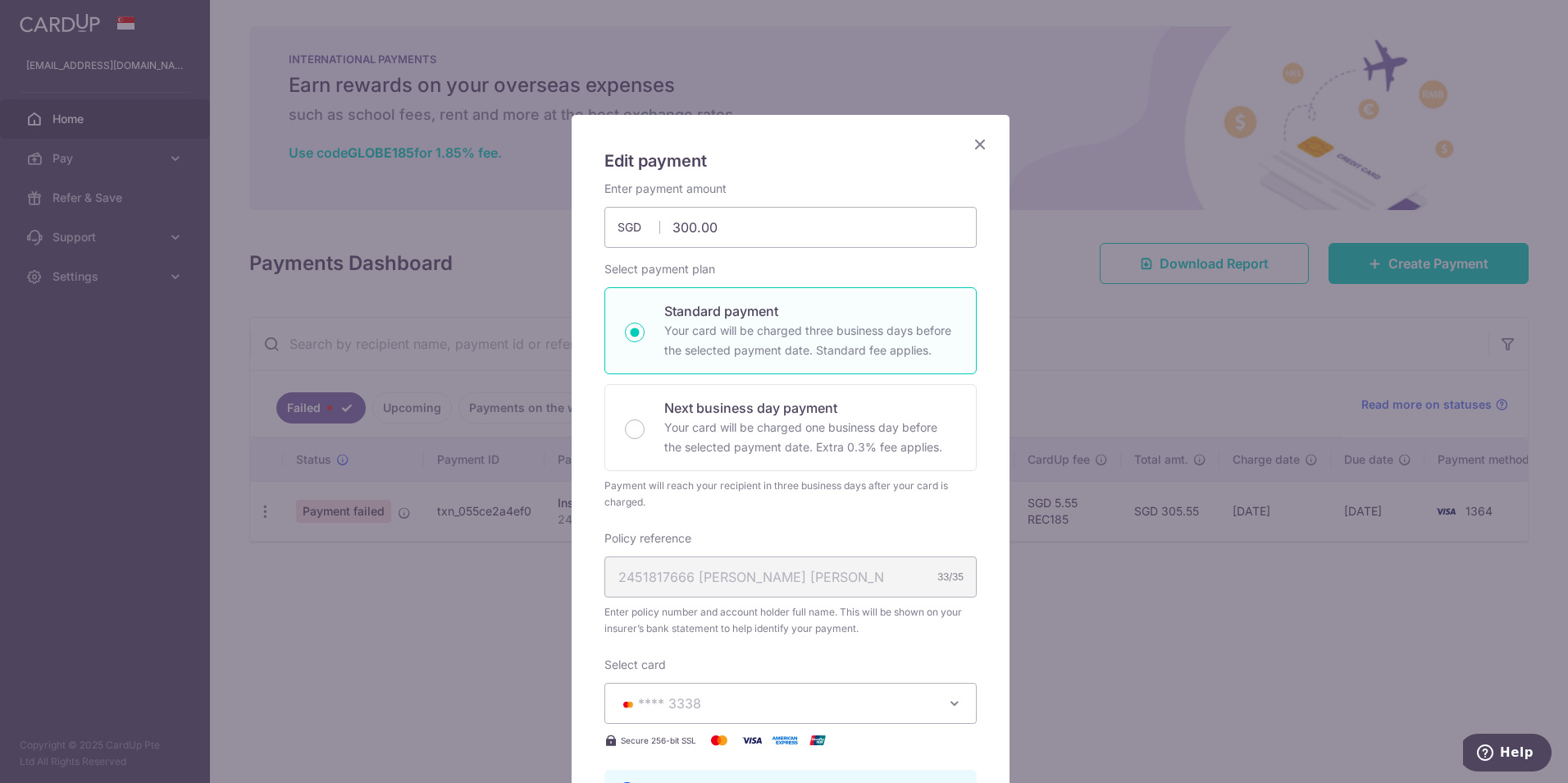
scroll to position [0, 0]
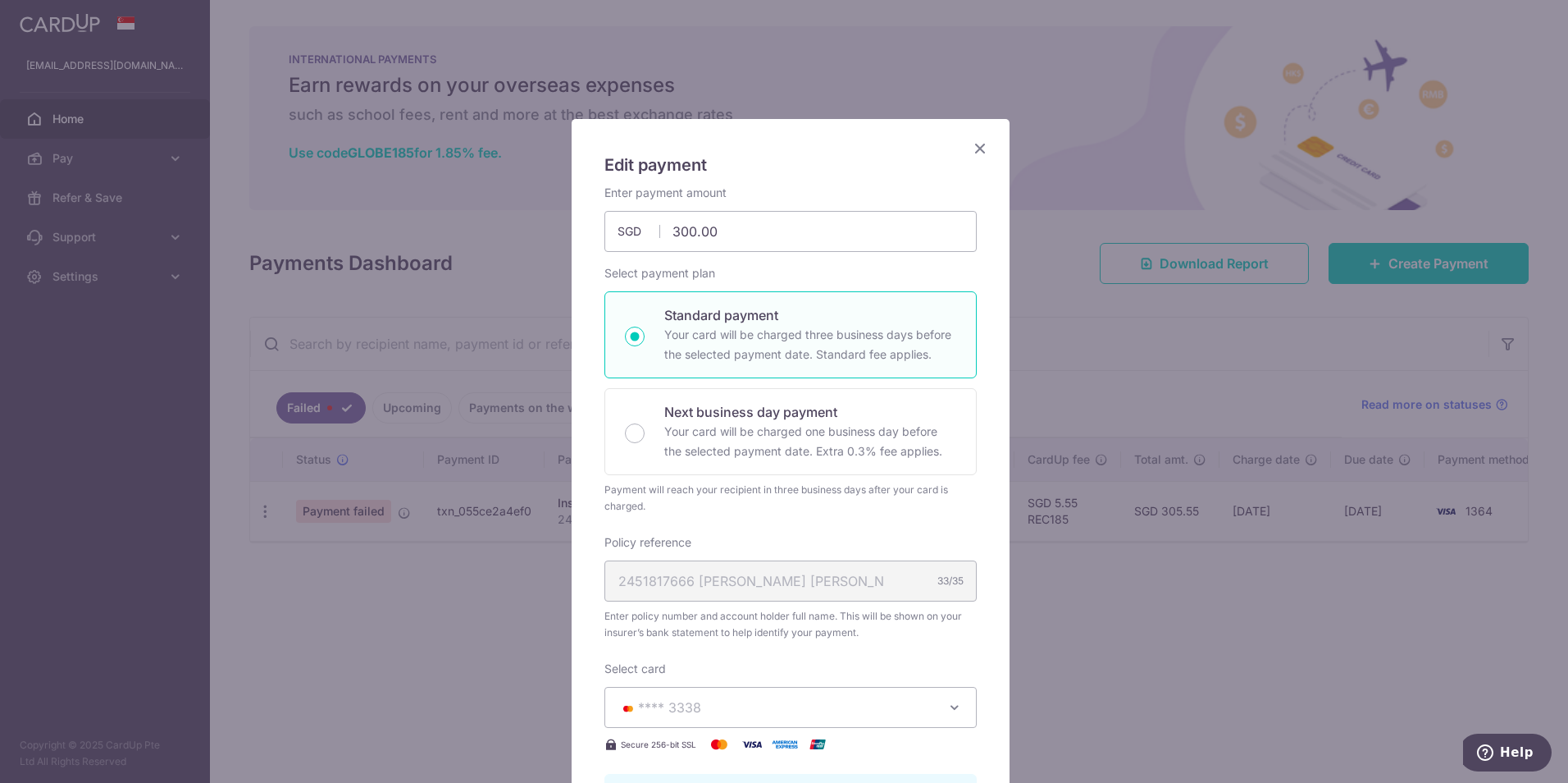
click at [974, 143] on icon "Close" at bounding box center [979, 148] width 20 height 20
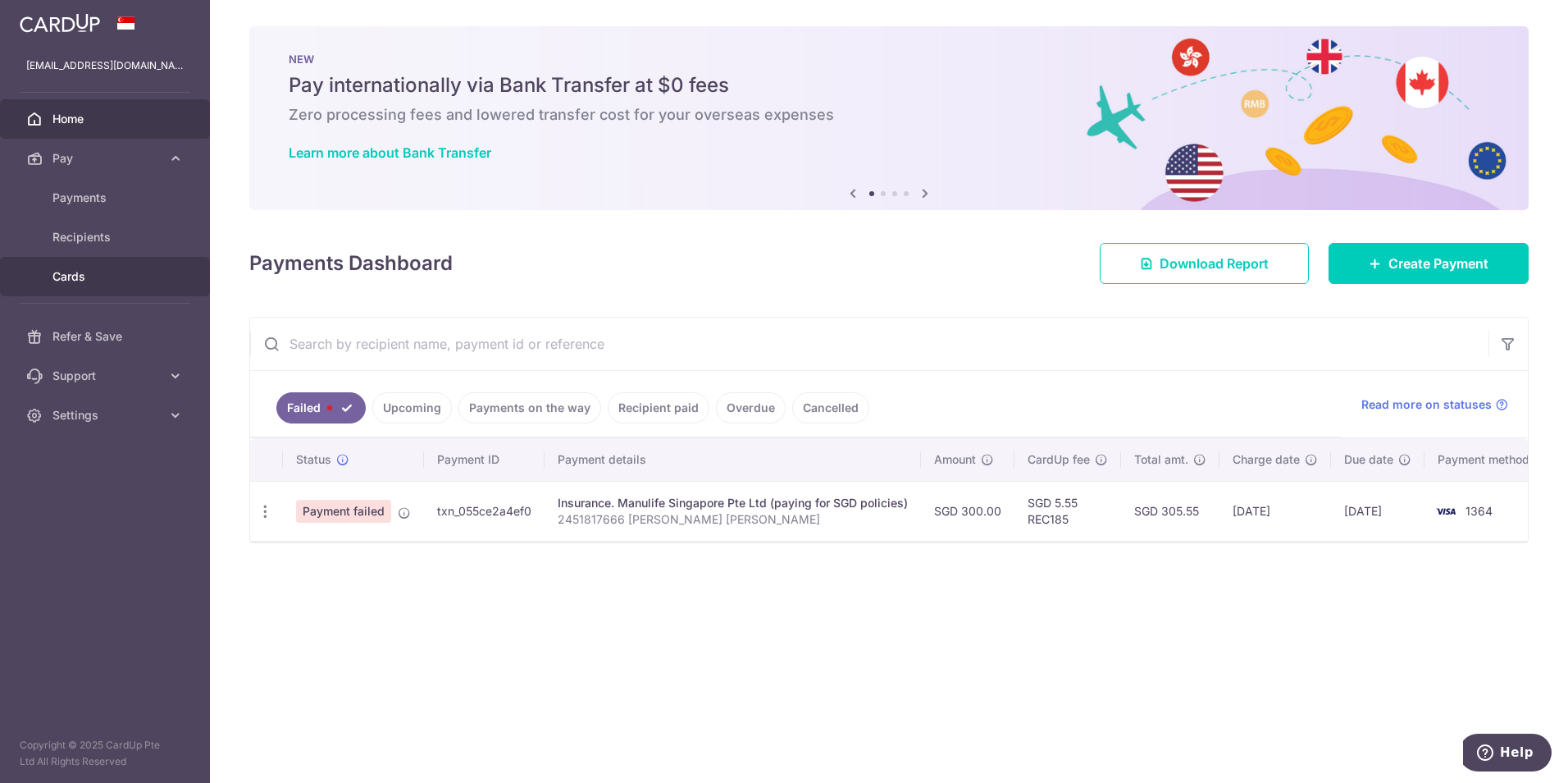
click at [101, 283] on span "Cards" at bounding box center [107, 276] width 109 height 16
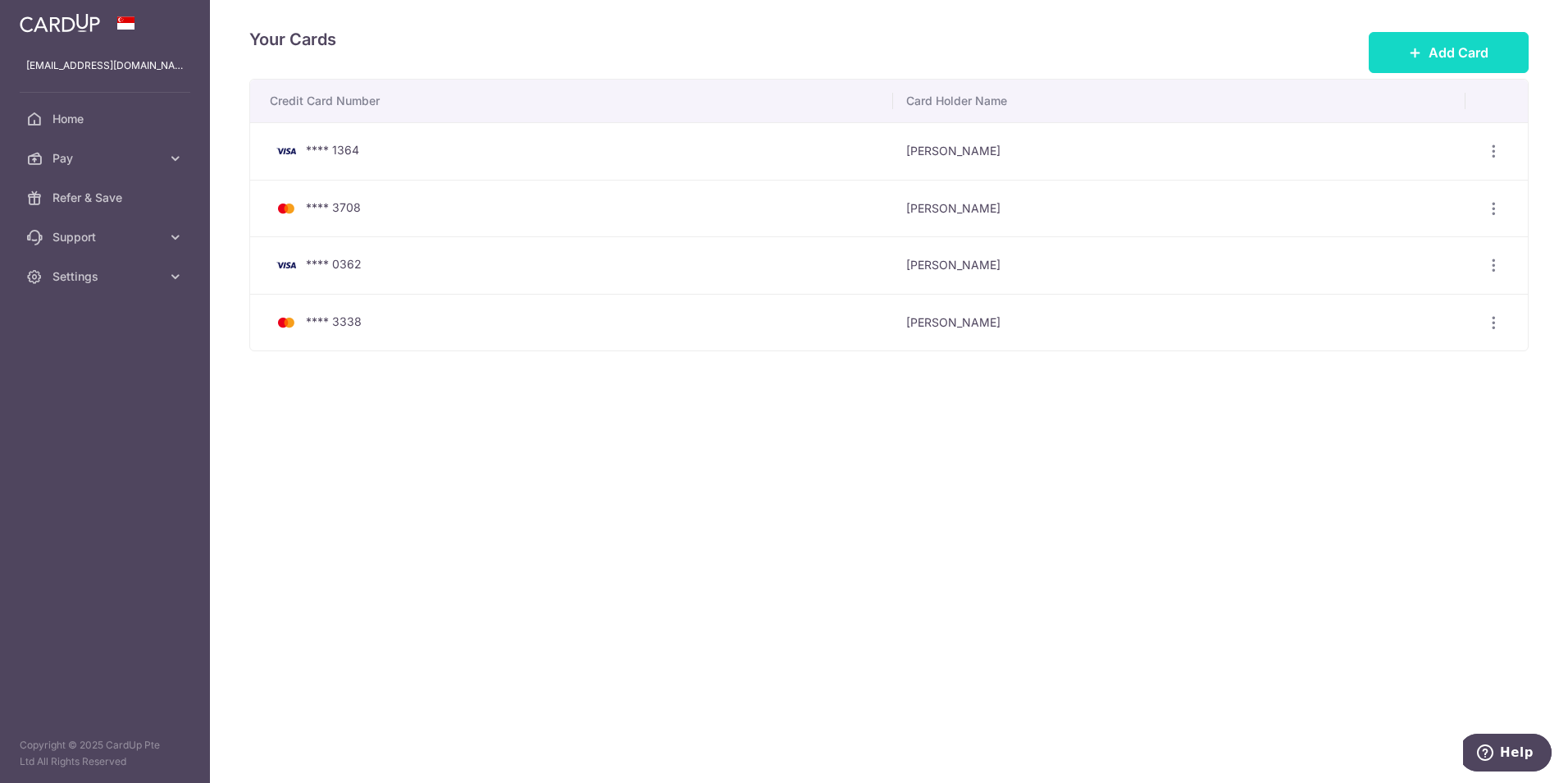
click at [1404, 63] on button "Add Card" at bounding box center [1448, 53] width 160 height 41
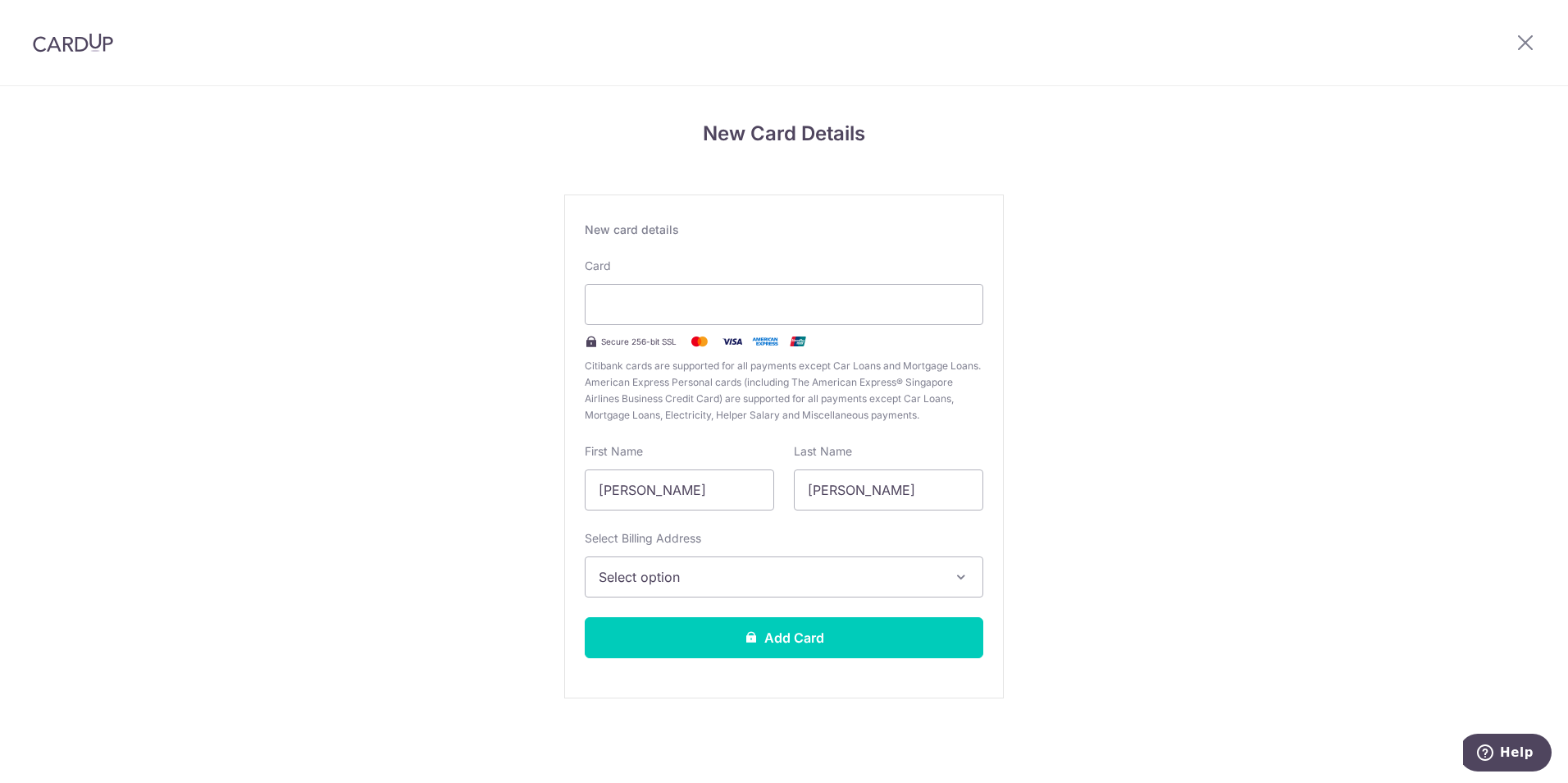
click at [714, 583] on span "Select option" at bounding box center [769, 576] width 341 height 20
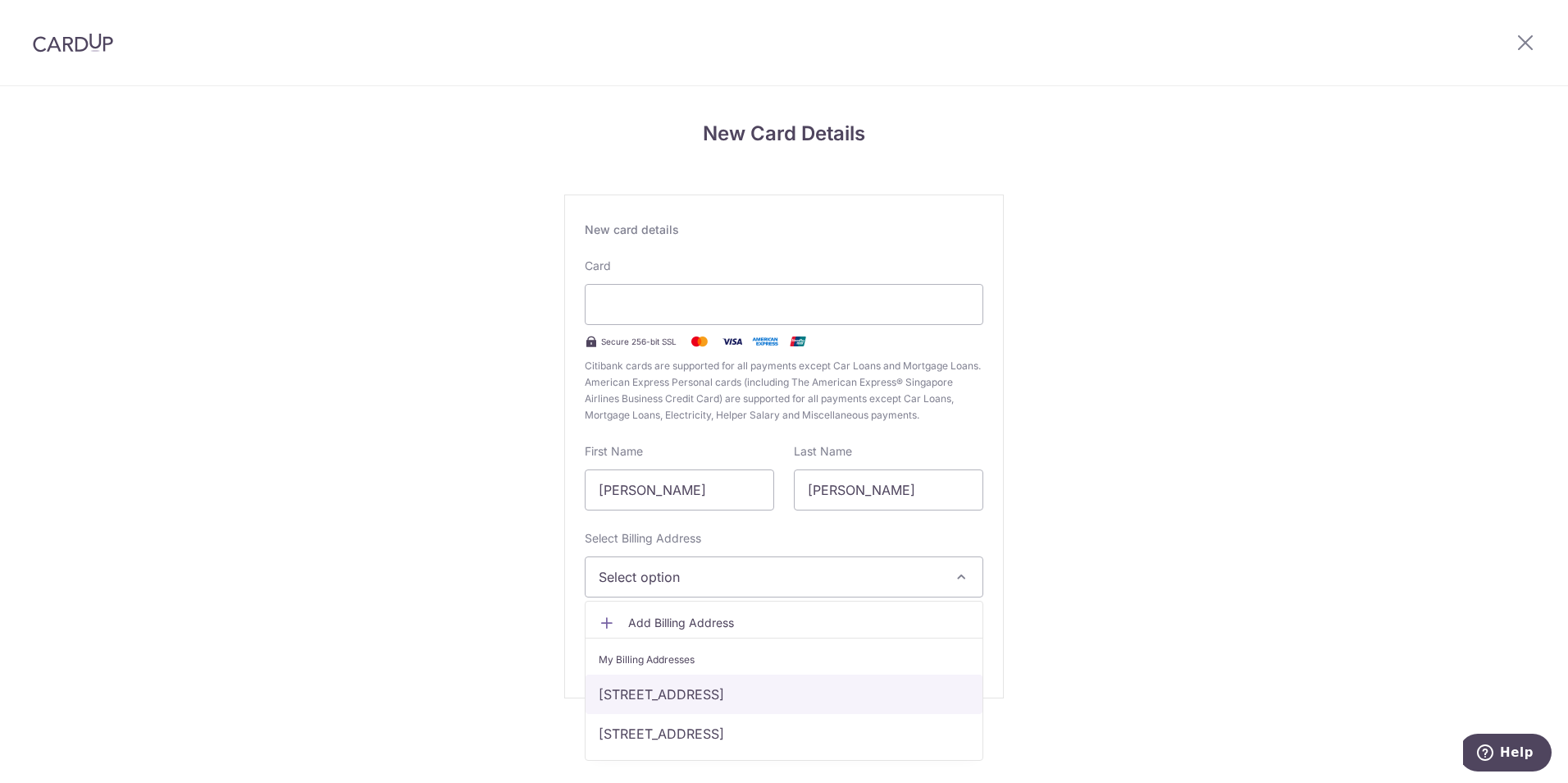
click at [705, 694] on link "[STREET_ADDRESS]" at bounding box center [784, 694] width 397 height 39
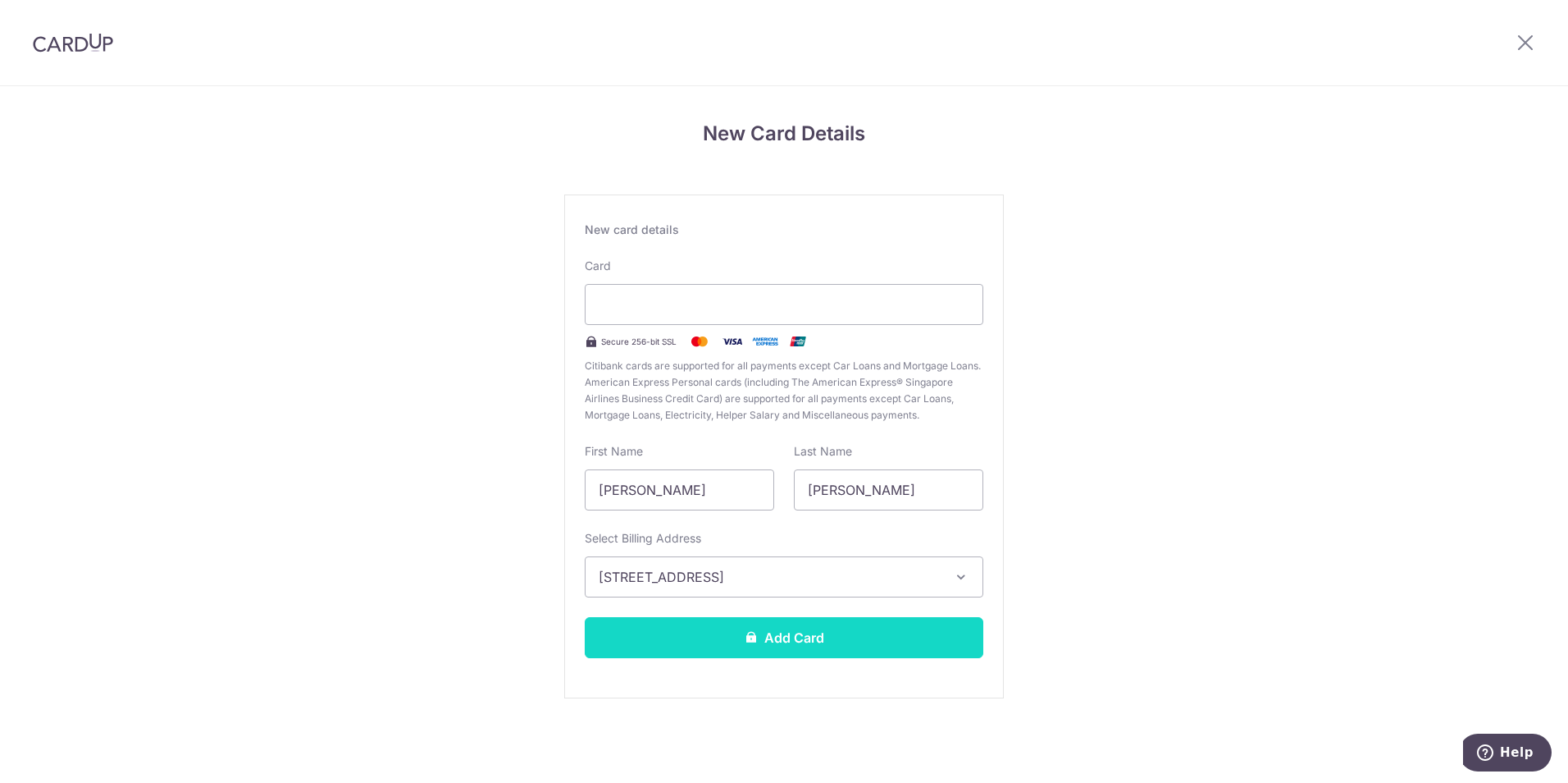
click at [728, 642] on button "Add Card" at bounding box center [784, 637] width 399 height 41
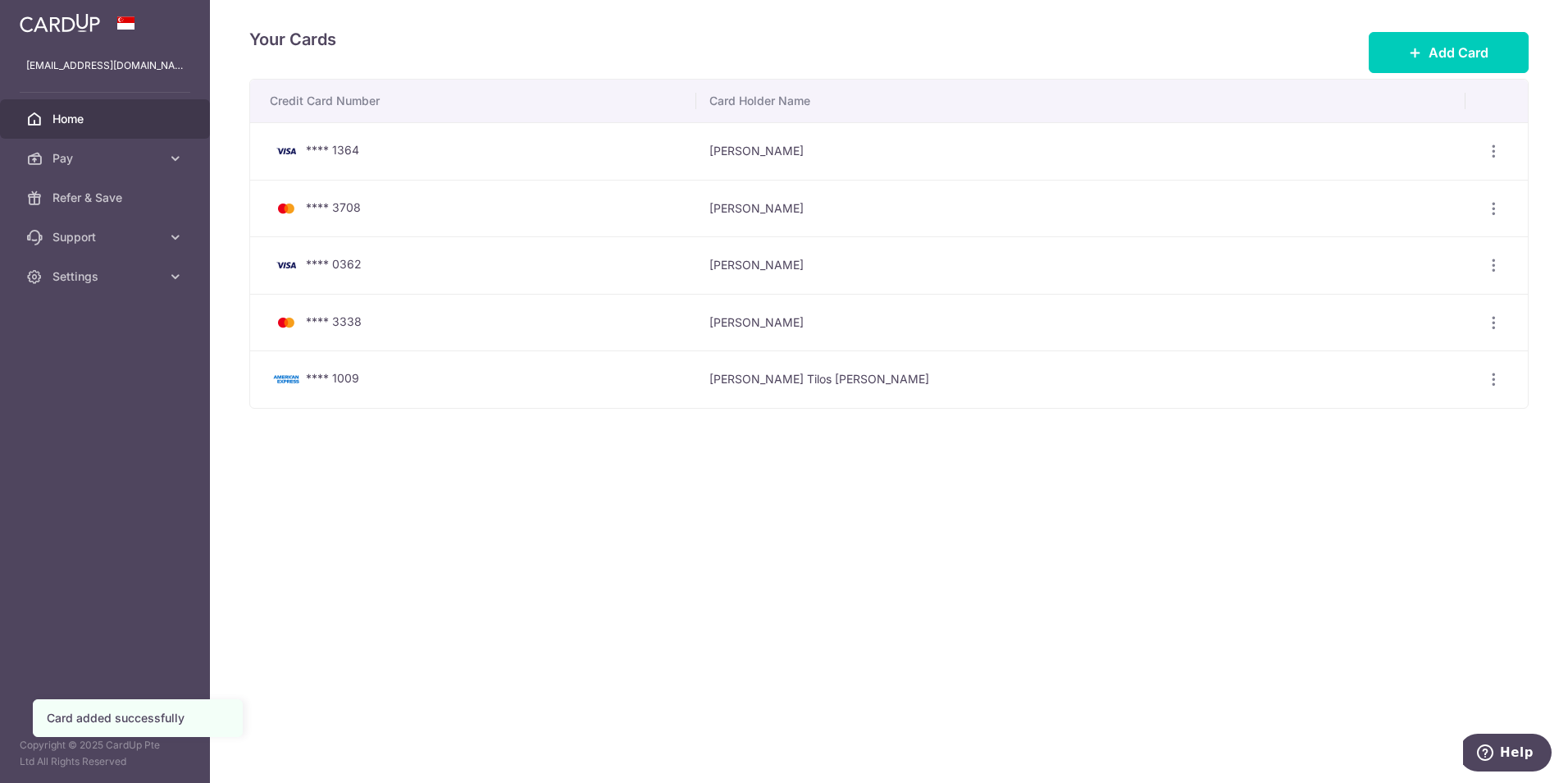
click at [85, 120] on span "Home" at bounding box center [107, 119] width 109 height 16
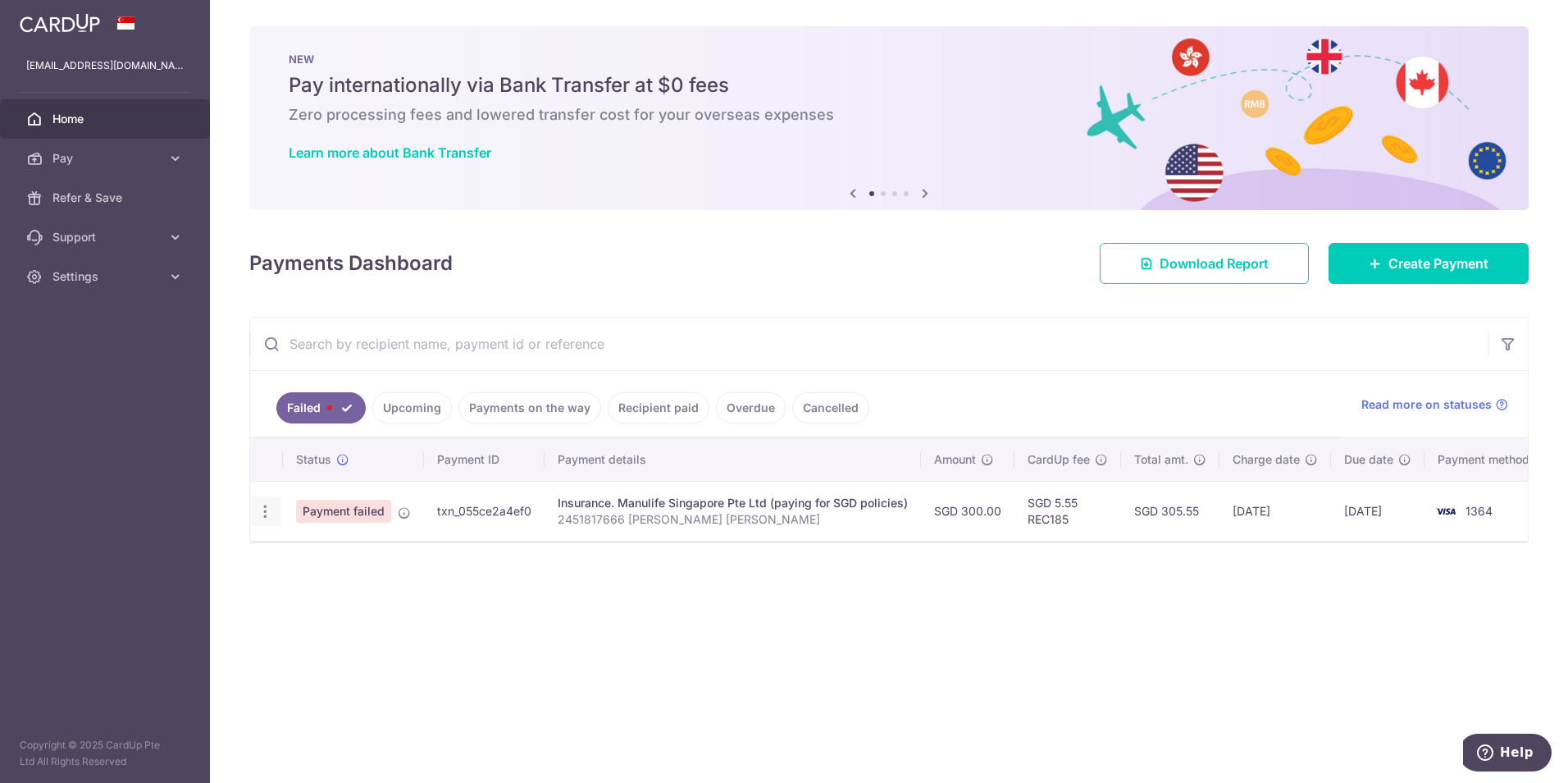
click at [266, 512] on icon "button" at bounding box center [265, 512] width 17 height 17
click at [322, 556] on span "Update payment" at bounding box center [353, 556] width 112 height 20
radio input "true"
type input "300.00"
type input "2451817666 [PERSON_NAME] [PERSON_NAME]"
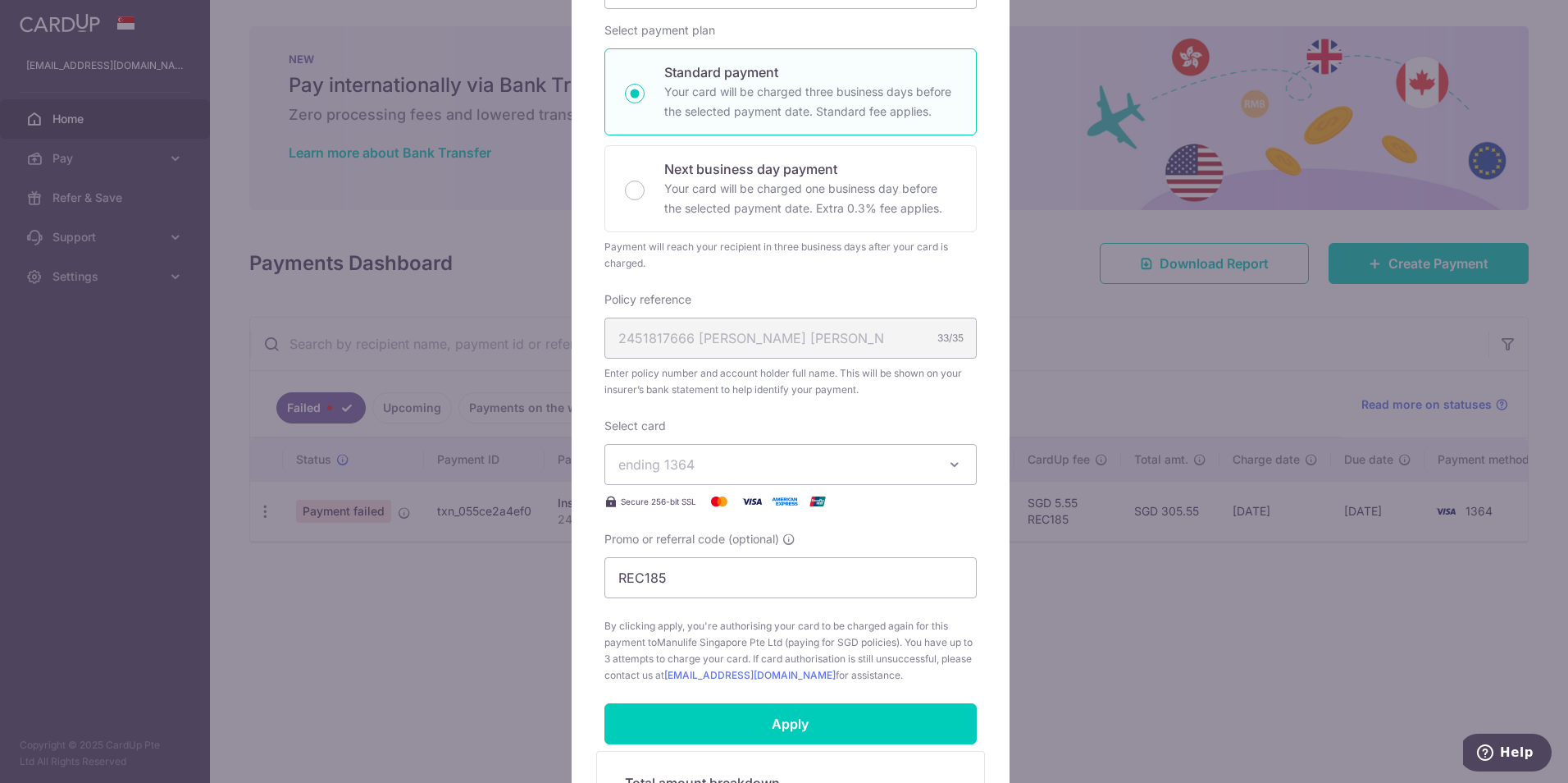
scroll to position [246, 0]
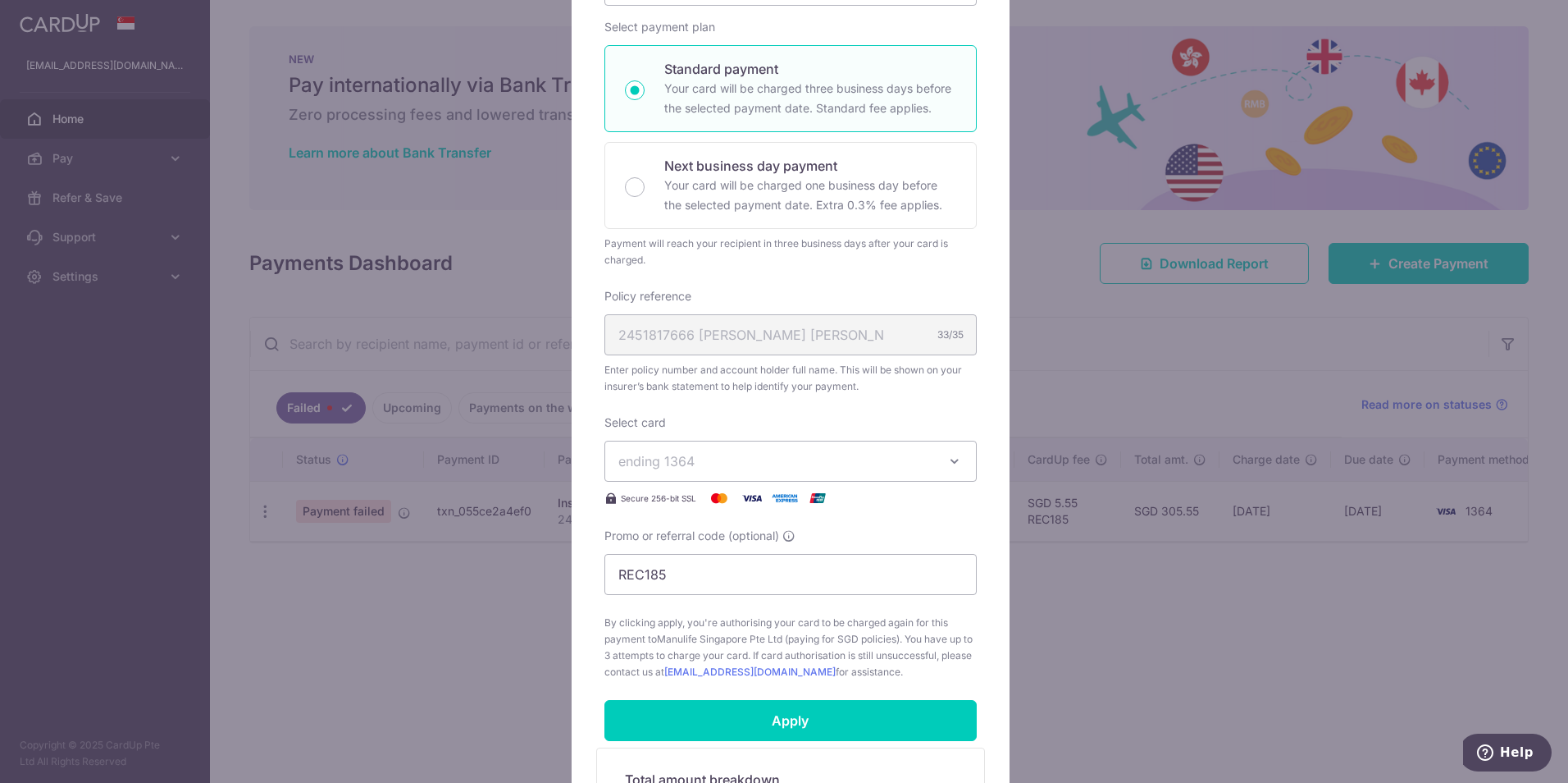
click at [707, 464] on span "ending 1364" at bounding box center [775, 461] width 315 height 20
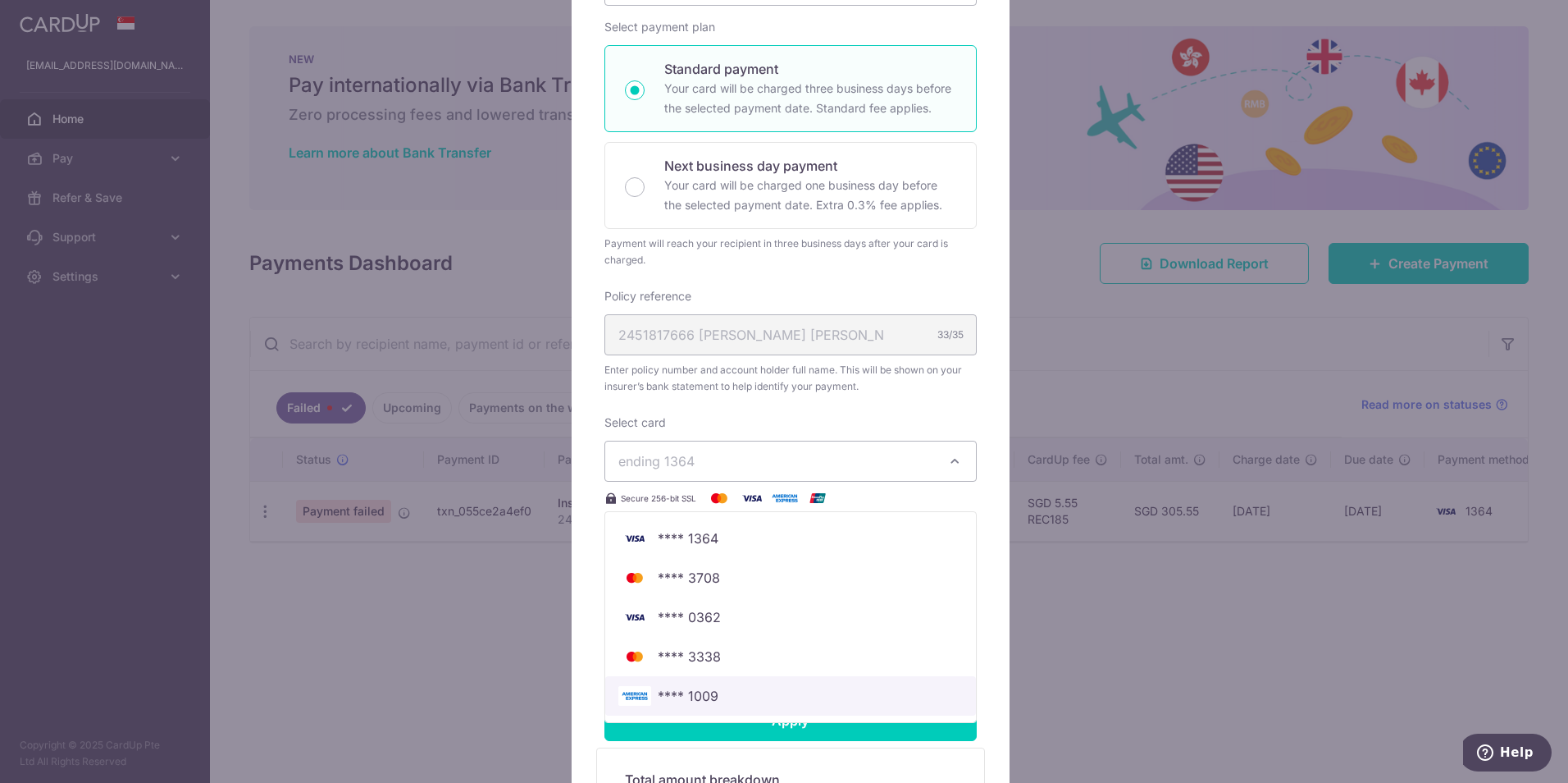
click at [665, 694] on span "**** 1009" at bounding box center [689, 695] width 61 height 20
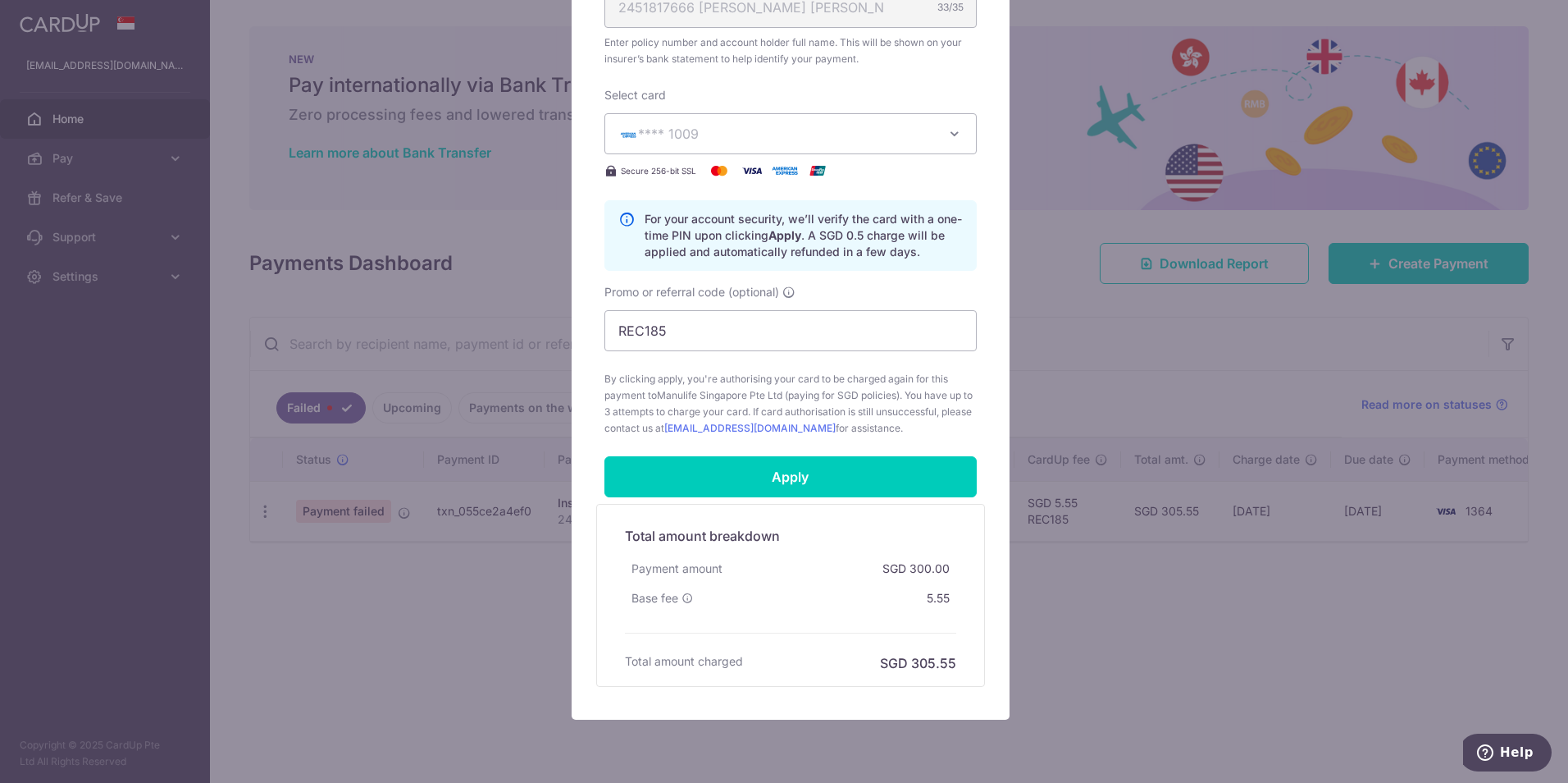
scroll to position [574, 0]
click at [803, 472] on input "Apply" at bounding box center [790, 476] width 372 height 41
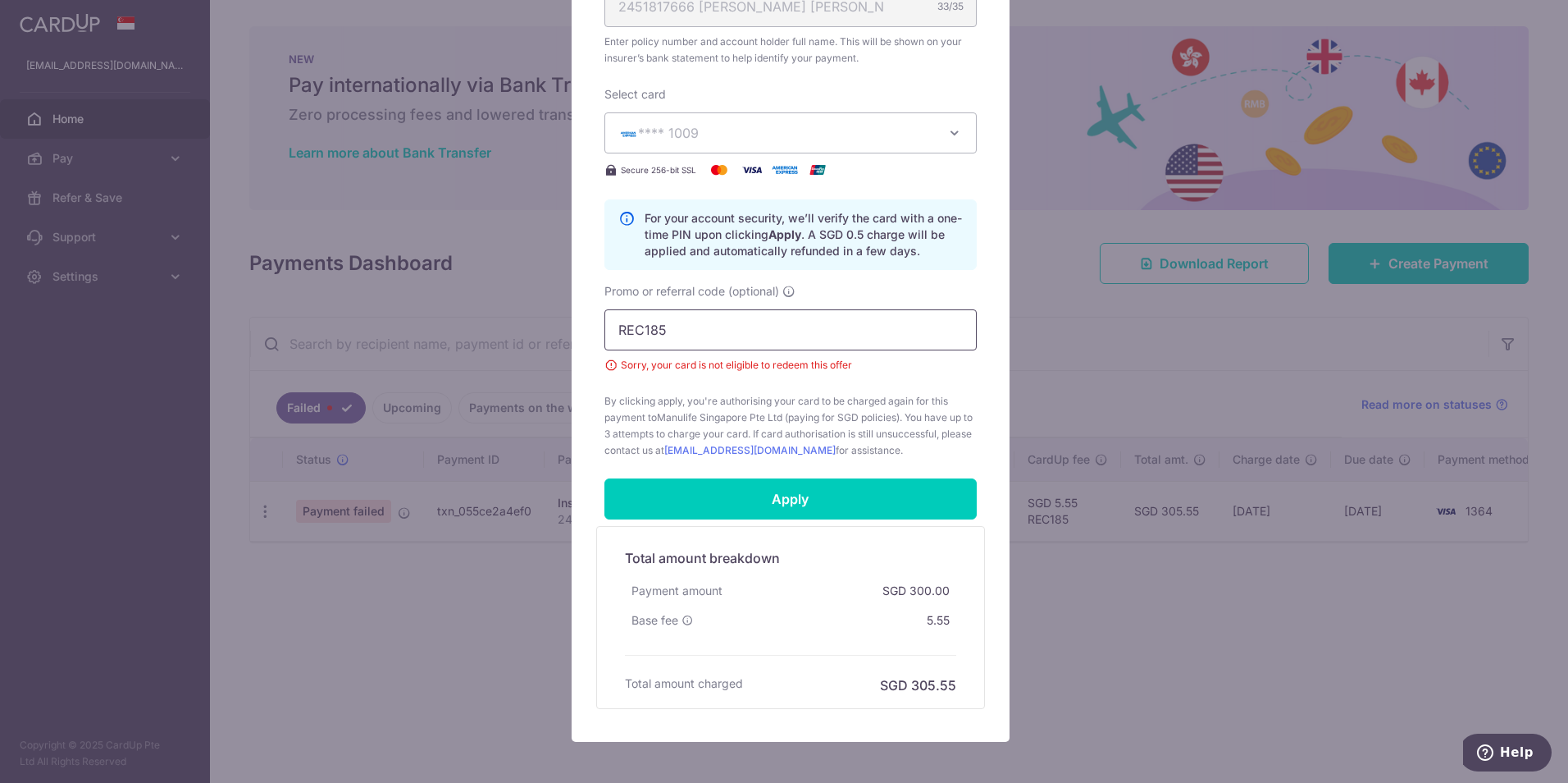
drag, startPoint x: 711, startPoint y: 338, endPoint x: 399, endPoint y: 311, distance: 313.2
click at [399, 311] on div "Edit payment By clicking apply, you will make changes to all payments to Manuli…" at bounding box center [784, 391] width 1568 height 783
type input "OFF225"
click at [814, 292] on div "Promo or referral code (optional) OFF225 Sorry, your card is not eligible to re…" at bounding box center [790, 328] width 372 height 90
click at [912, 405] on span "By clicking apply, you're authorising your card to be charged again for this pa…" at bounding box center [790, 425] width 372 height 65
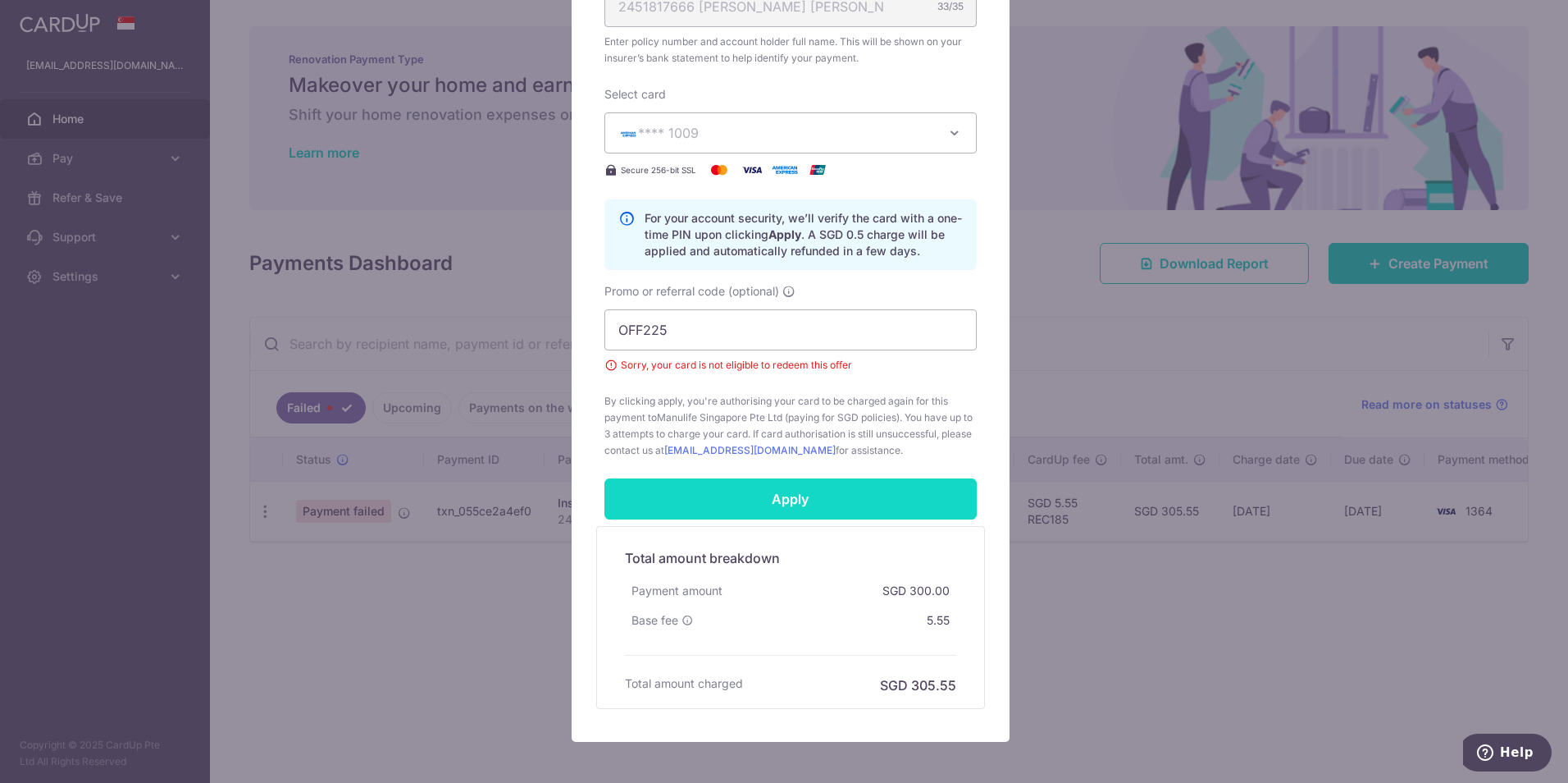
click at [874, 490] on input "Apply" at bounding box center [790, 499] width 372 height 41
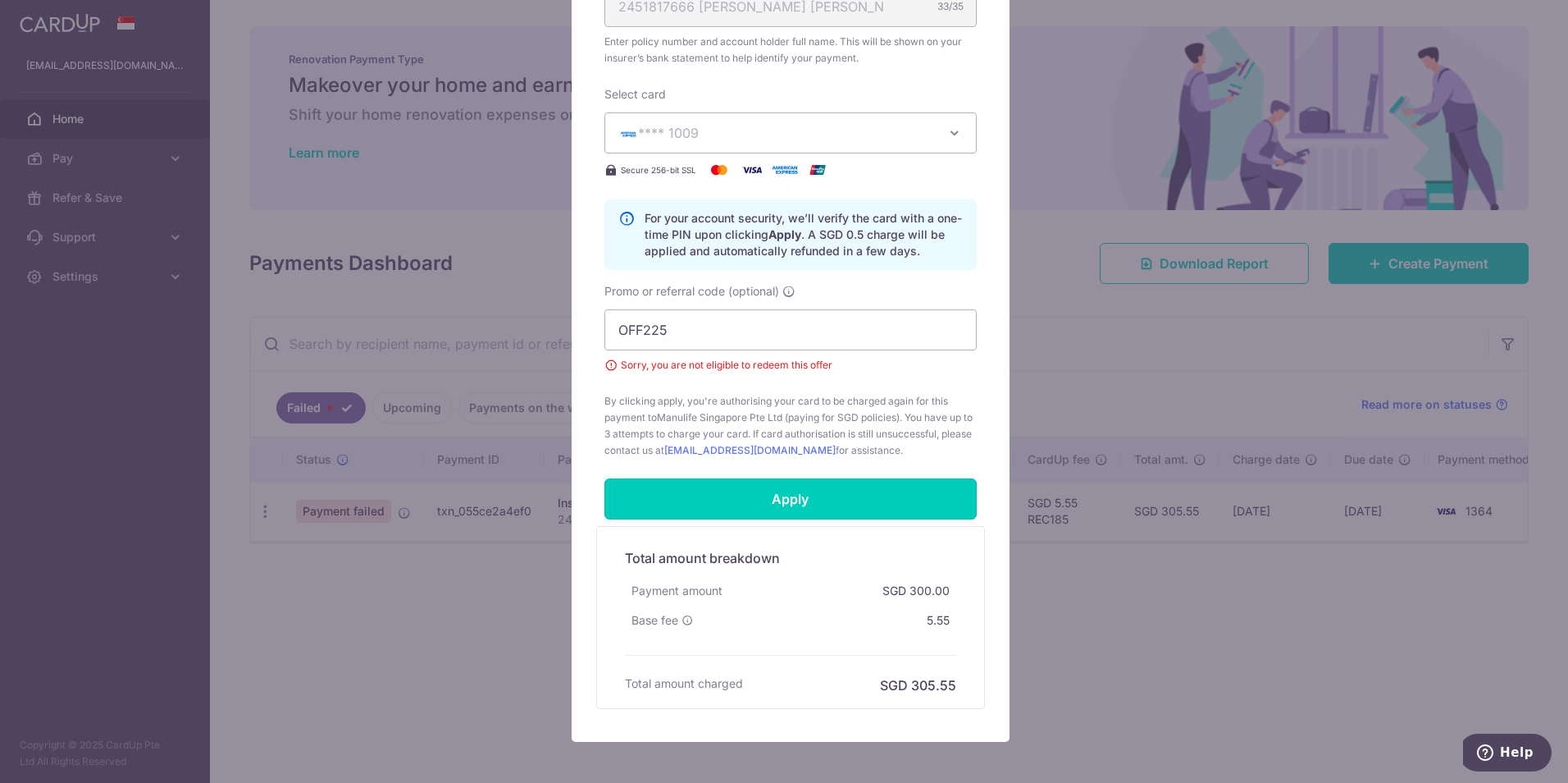
drag, startPoint x: 874, startPoint y: 490, endPoint x: 863, endPoint y: 434, distance: 57.1
click at [863, 436] on form "By clicking apply, you will make changes to all payments to Manulife Singapore …" at bounding box center [790, 159] width 372 height 1099
click at [795, 145] on button "**** 1009" at bounding box center [790, 132] width 372 height 41
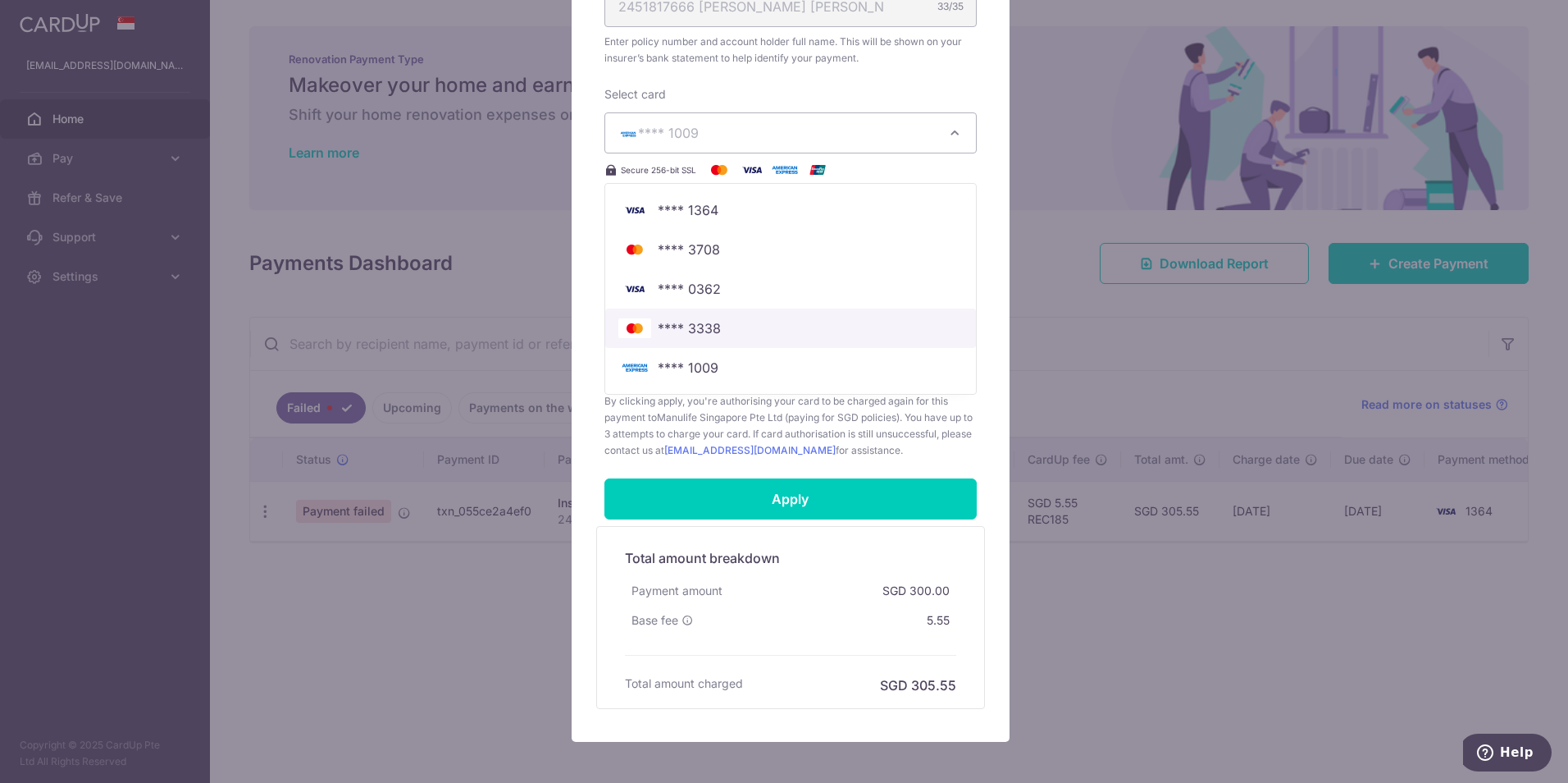
click at [700, 323] on span "**** 3338" at bounding box center [689, 327] width 63 height 20
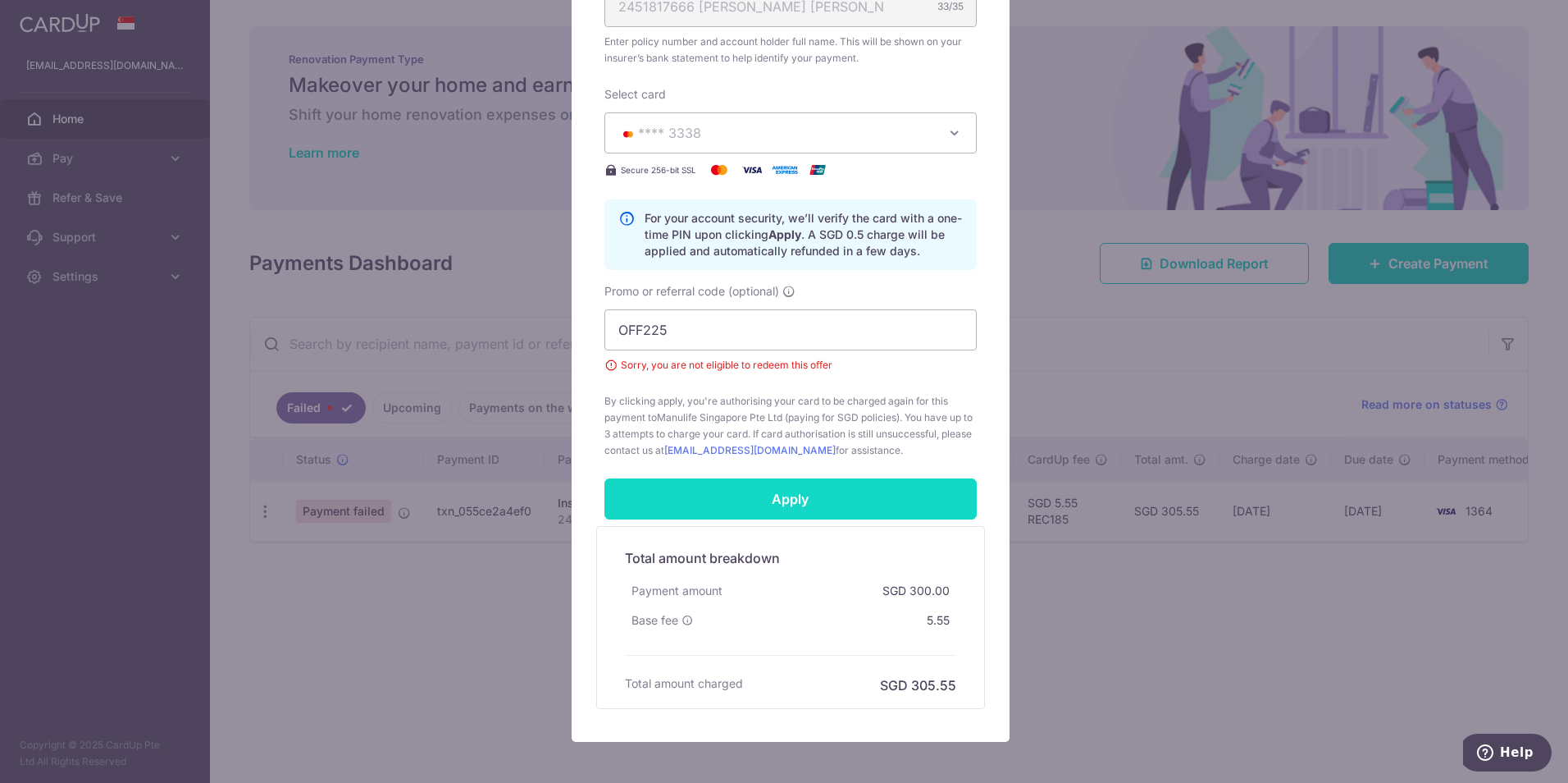
click at [861, 507] on input "Apply" at bounding box center [790, 499] width 372 height 41
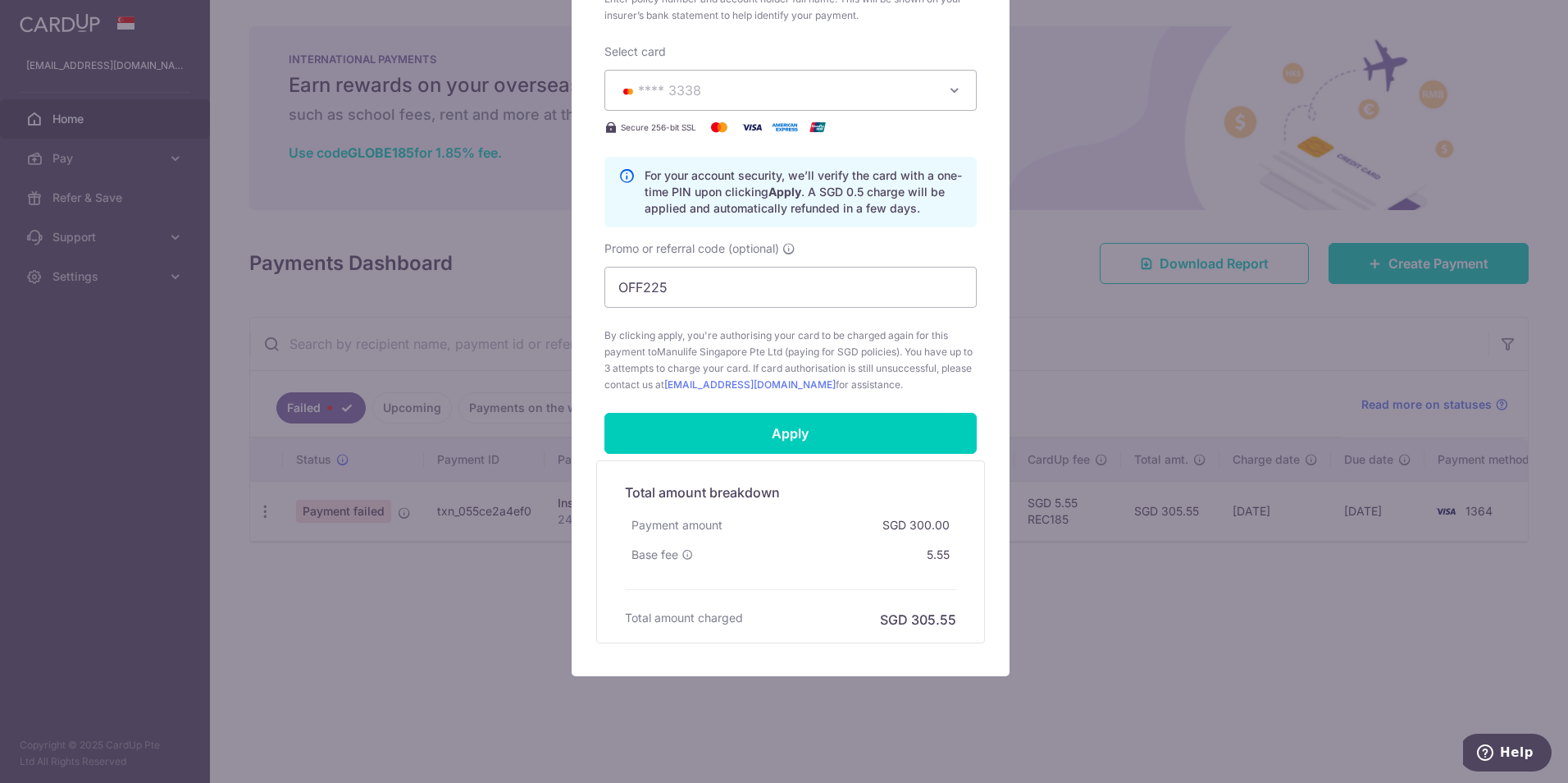
scroll to position [629, 0]
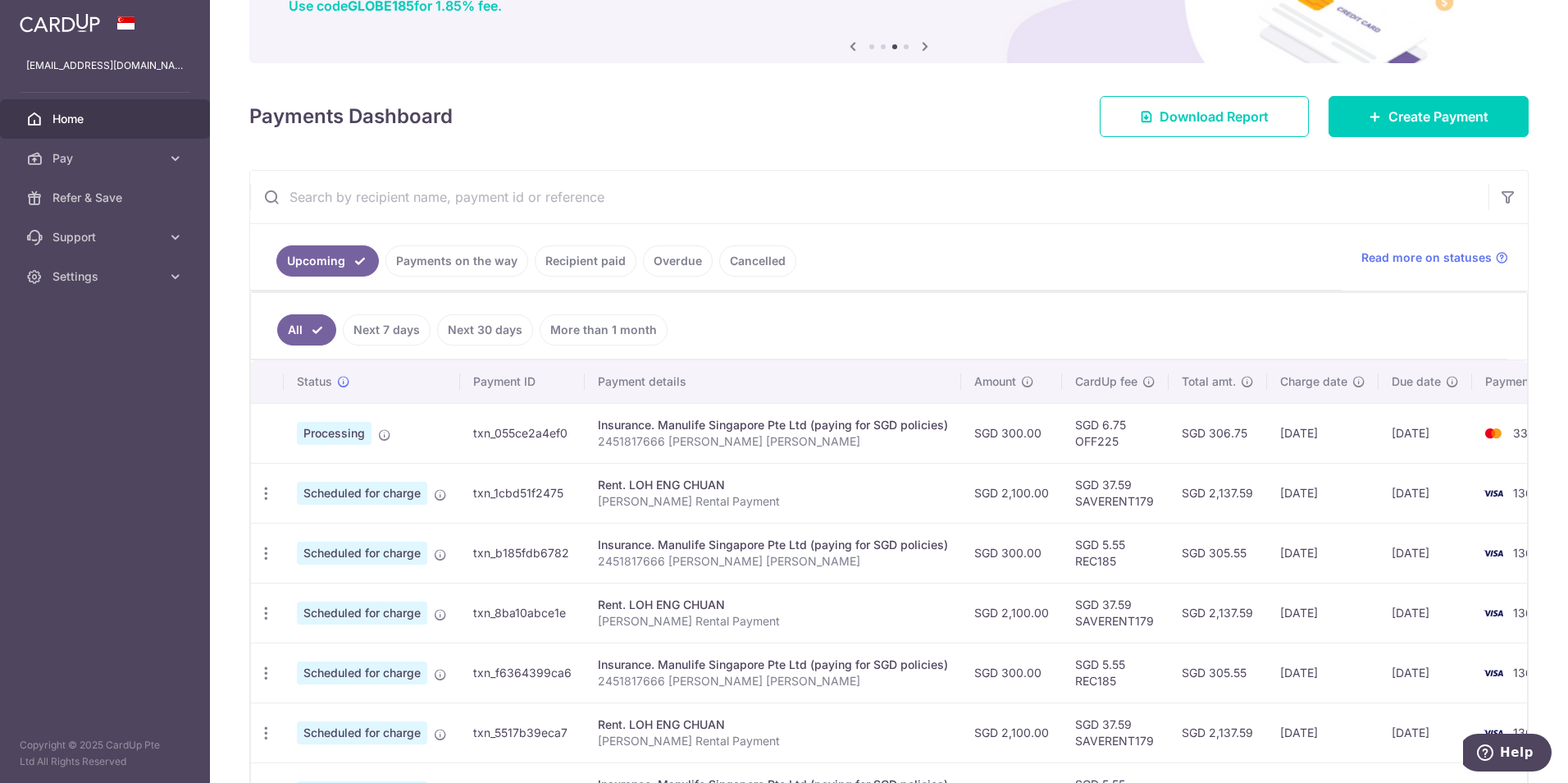
scroll to position [164, 0]
